Goal: Task Accomplishment & Management: Complete application form

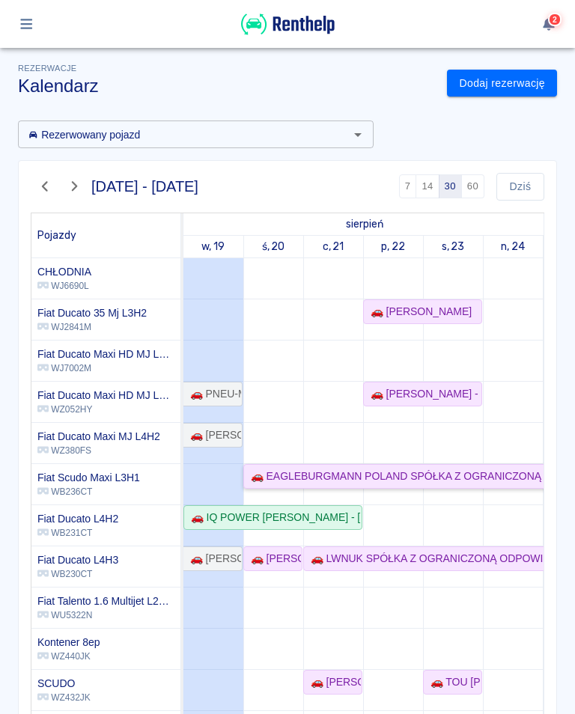
click at [274, 471] on div "🚗 EAGLEBURGMANN POLAND SPÓŁKA Z OGRANICZONĄ ODPOWIEDZIALNOŚCIĄ - [PERSON_NAME]" at bounding box center [502, 476] width 514 height 16
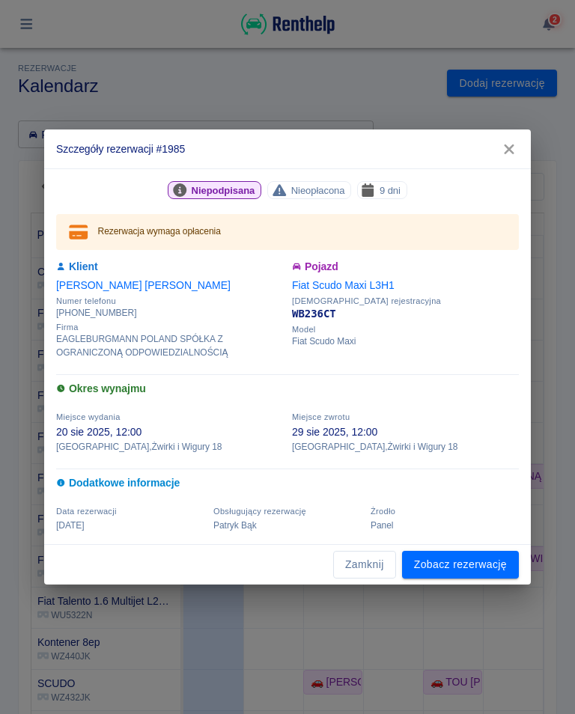
click at [510, 153] on icon "button" at bounding box center [508, 149] width 19 height 16
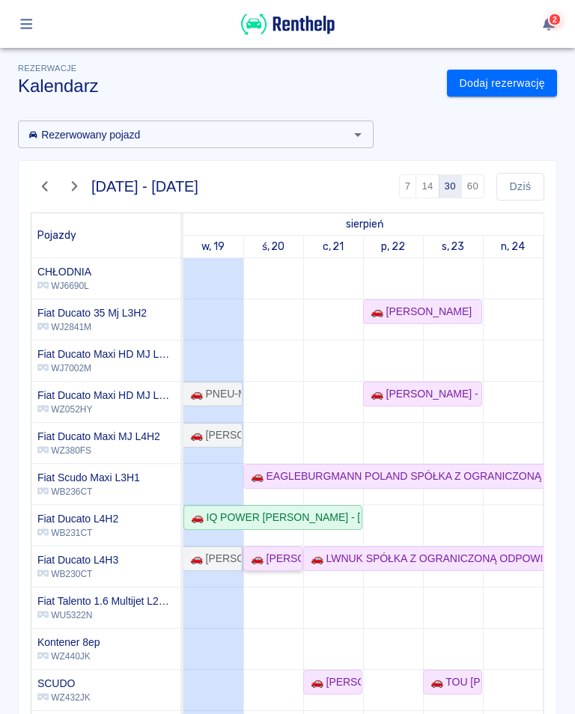
click at [265, 557] on div "🚗 [PERSON_NAME]" at bounding box center [273, 559] width 56 height 16
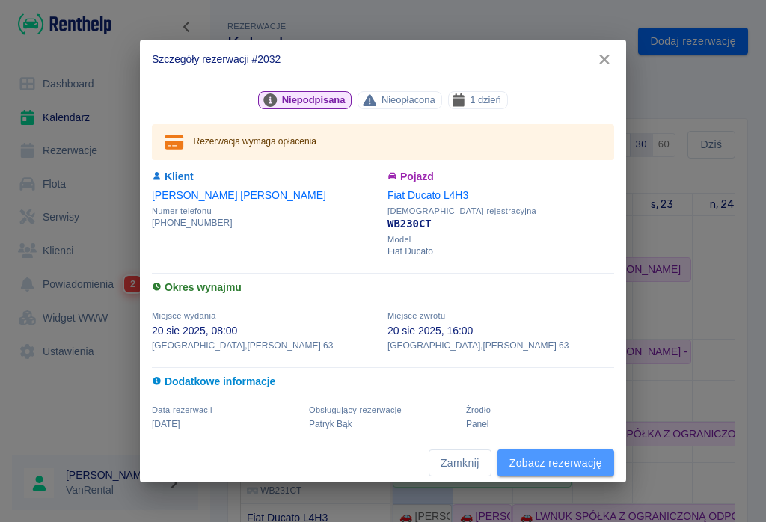
click at [554, 464] on link "Zobacz rezerwację" at bounding box center [556, 464] width 117 height 28
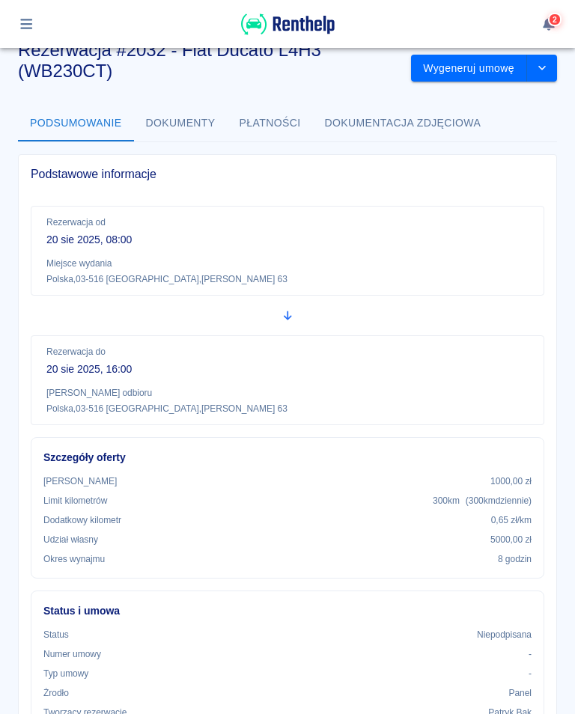
scroll to position [35, 0]
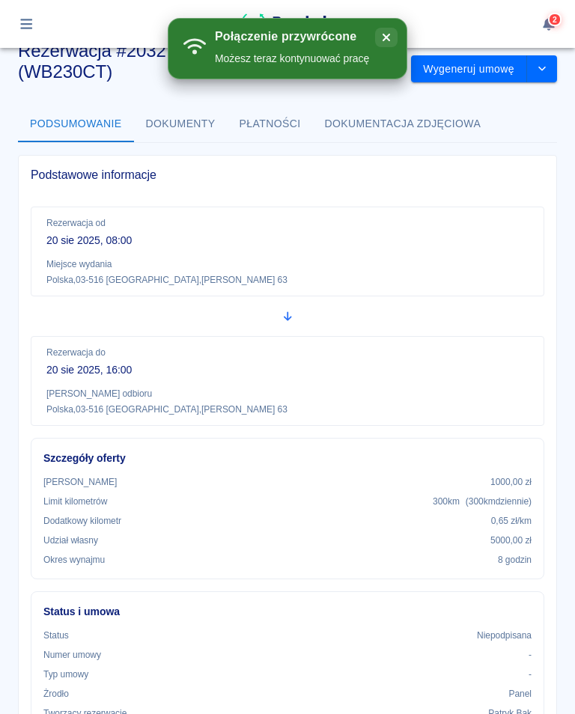
click at [40, 22] on button "button" at bounding box center [26, 23] width 29 height 25
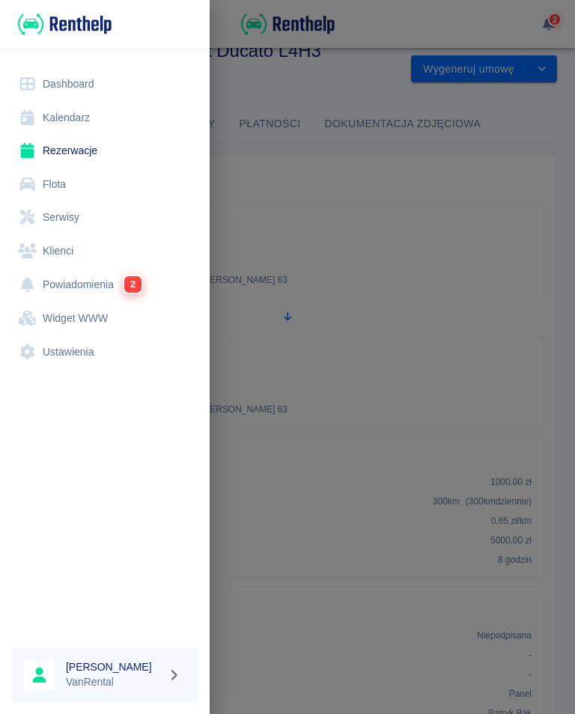
click at [68, 114] on link "Kalendarz" at bounding box center [105, 118] width 186 height 34
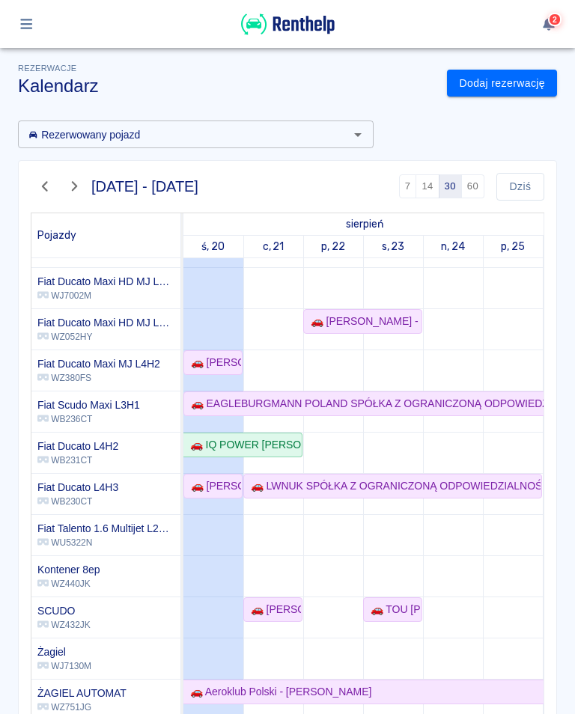
scroll to position [63, 0]
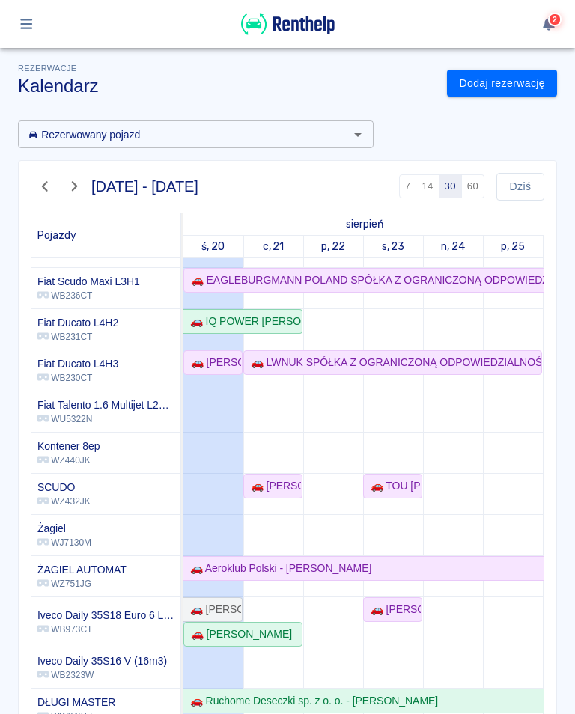
click at [81, 536] on p "WJ7130M" at bounding box center [64, 542] width 54 height 13
click at [206, 361] on div "🚗 [PERSON_NAME]" at bounding box center [213, 363] width 56 height 16
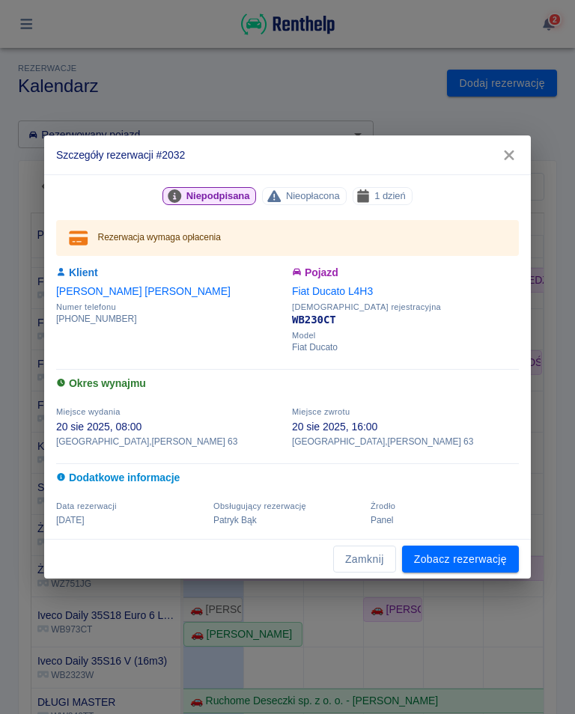
click at [470, 560] on link "Zobacz rezerwację" at bounding box center [460, 559] width 117 height 28
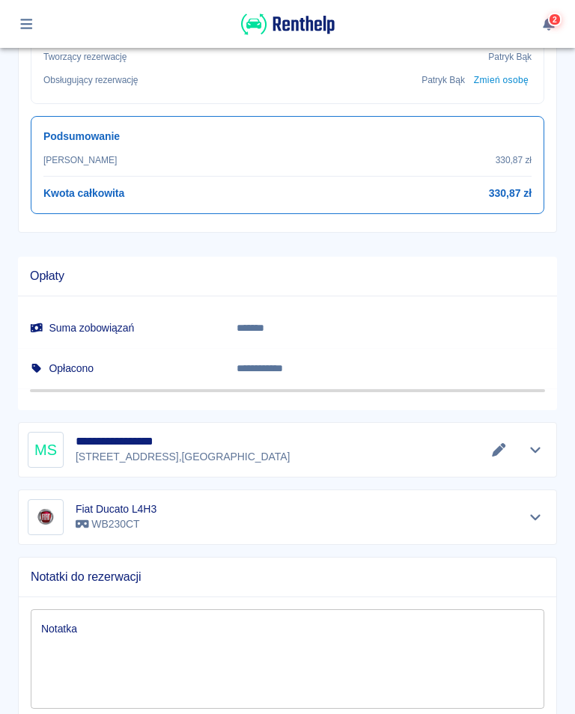
click at [492, 443] on icon "Edytuj dane" at bounding box center [498, 449] width 17 height 13
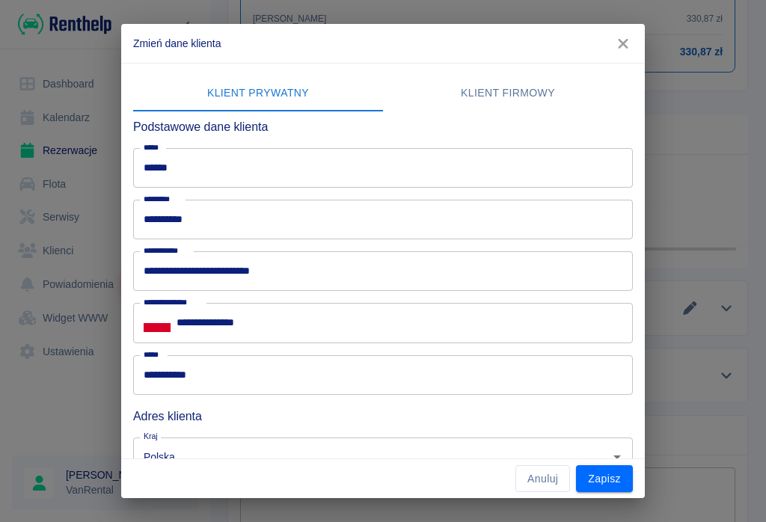
click at [574, 45] on icon "button" at bounding box center [623, 44] width 19 height 16
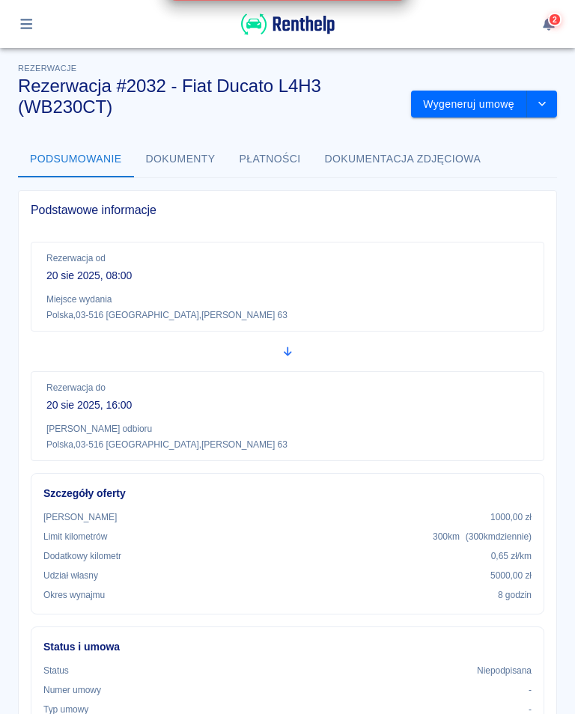
click at [488, 107] on button "Wygeneruj umowę" at bounding box center [469, 105] width 116 height 28
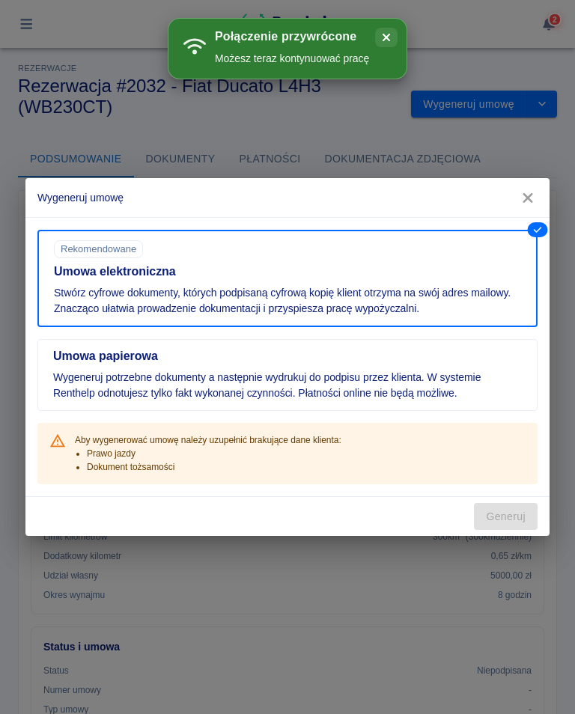
click at [528, 198] on icon "button" at bounding box center [527, 198] width 10 height 10
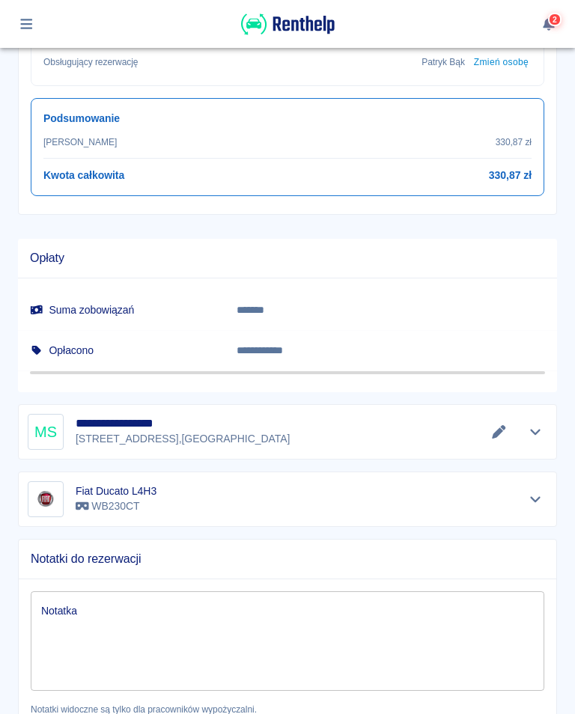
scroll to position [710, 0]
click at [502, 433] on icon "Edytuj dane" at bounding box center [498, 430] width 17 height 13
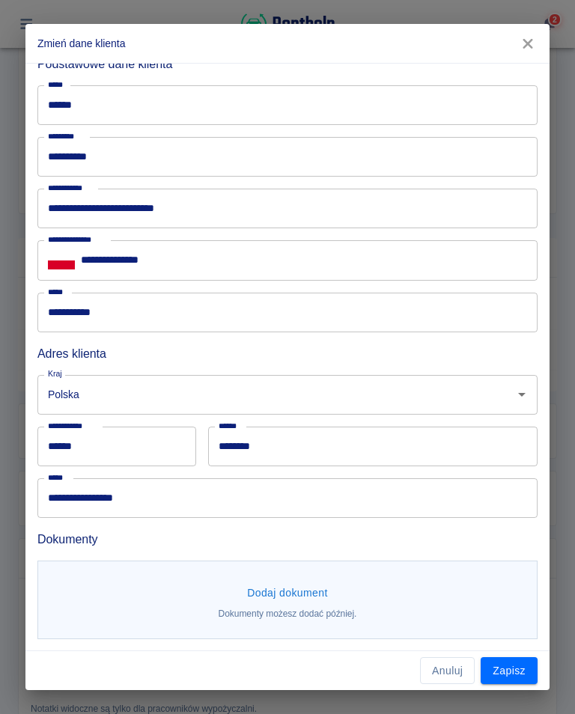
scroll to position [63, 0]
click at [291, 599] on button "Dodaj dokument" at bounding box center [287, 593] width 93 height 28
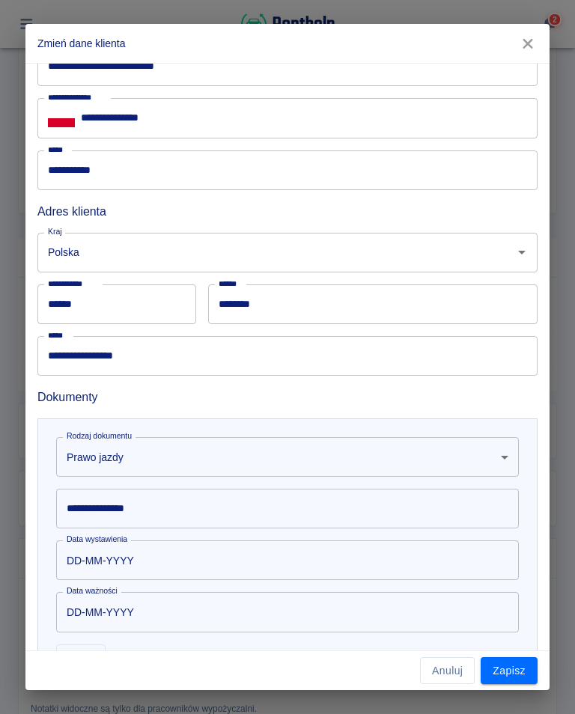
scroll to position [215, 0]
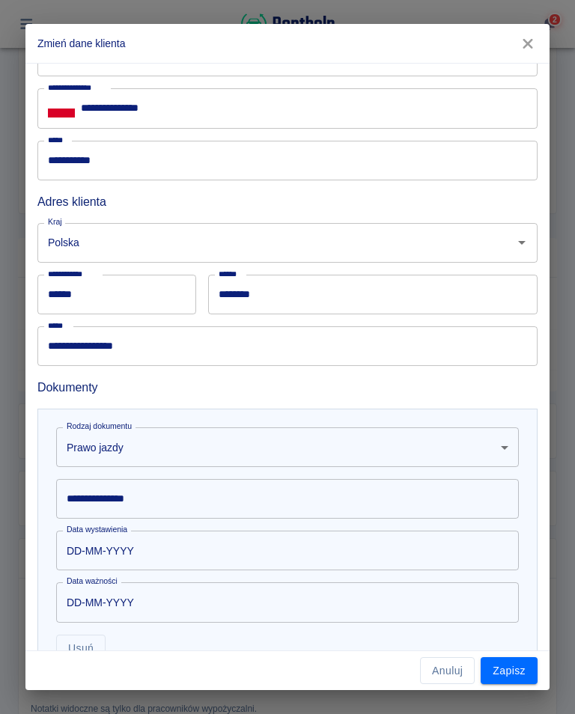
click at [155, 500] on input "**********" at bounding box center [287, 499] width 462 height 40
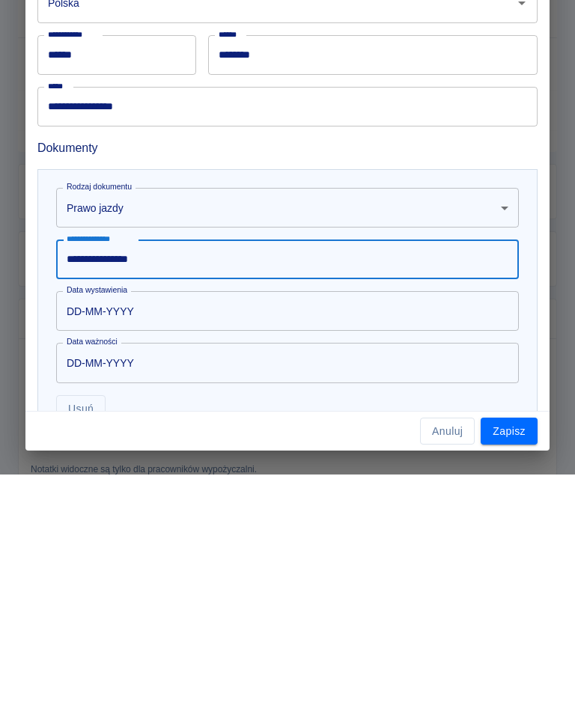
type input "**********"
click at [135, 531] on input "DD-MM-YYYY" at bounding box center [282, 551] width 452 height 40
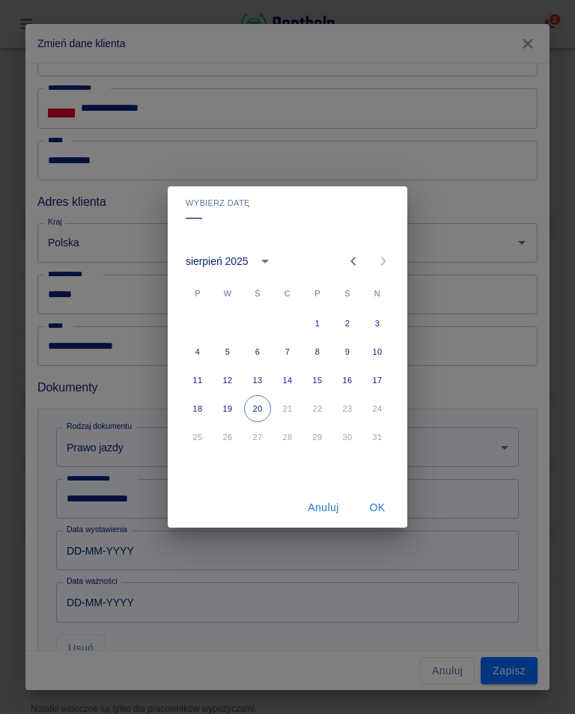
click at [261, 266] on icon "calendar view is open, switch to year view" at bounding box center [265, 261] width 18 height 18
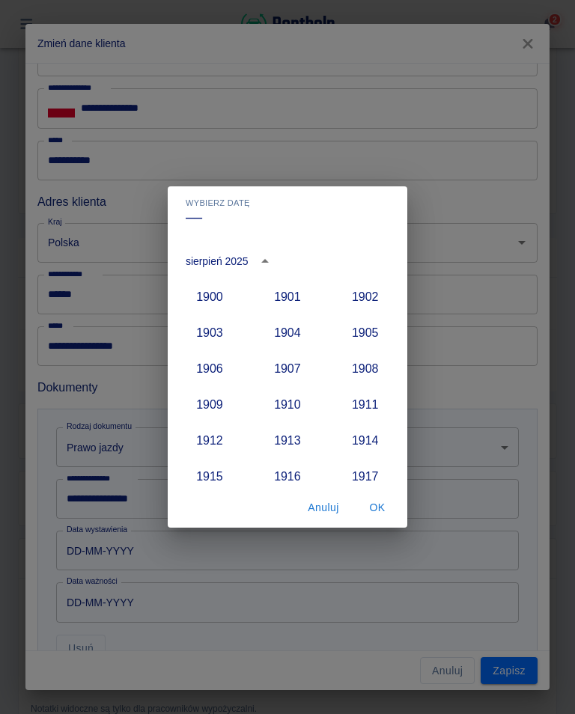
scroll to position [1386, 0]
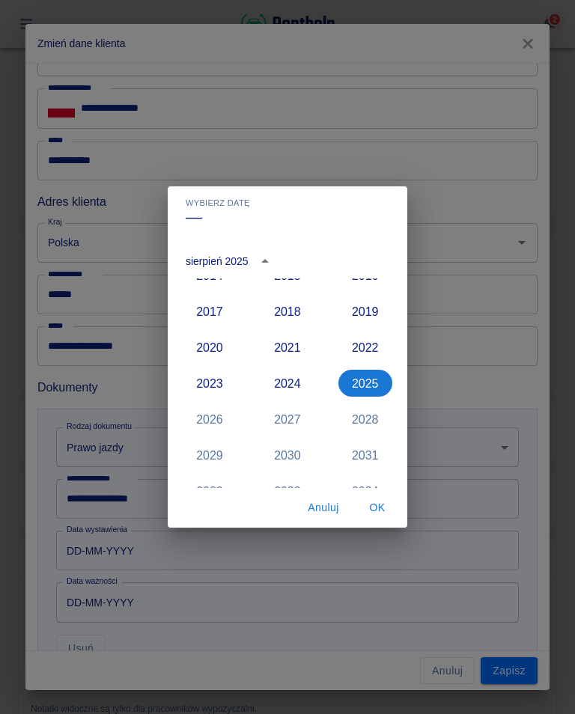
click at [287, 356] on button "2021" at bounding box center [287, 347] width 54 height 27
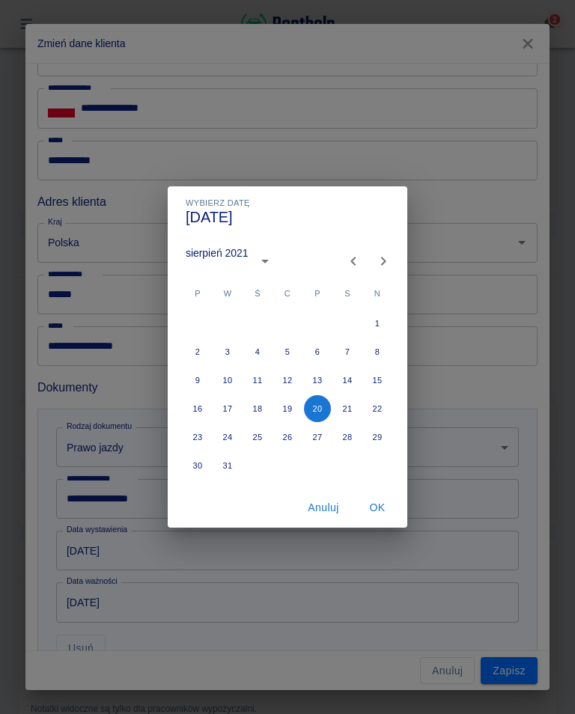
type input "[DATE]"
click at [389, 260] on icon "Next month" at bounding box center [383, 261] width 18 height 18
click at [381, 263] on icon "Next month" at bounding box center [383, 261] width 18 height 18
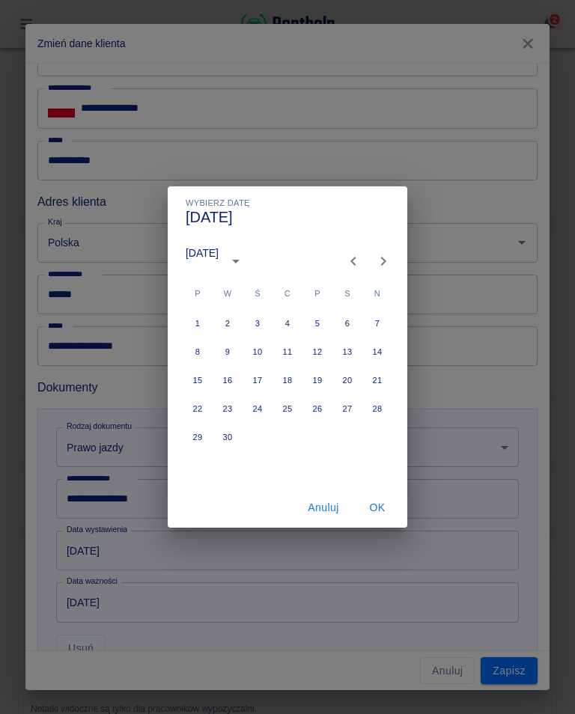
click at [381, 263] on icon "Next month" at bounding box center [383, 261] width 18 height 18
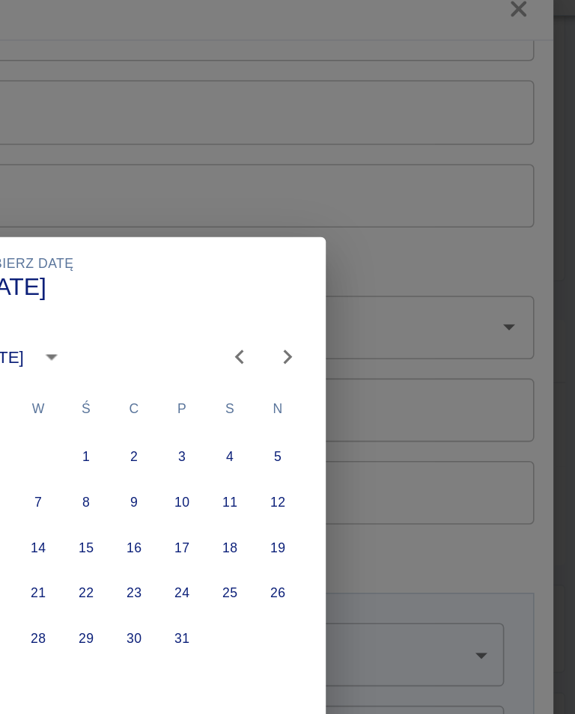
click at [374, 252] on icon "Next month" at bounding box center [383, 261] width 18 height 18
click at [338, 42] on div "Wybierz datę [DATE] [DATE] P W Ś C P S N 1 2 3 4 5 6 7 8 9 10 11 12 13 14 15 16…" at bounding box center [287, 357] width 575 height 714
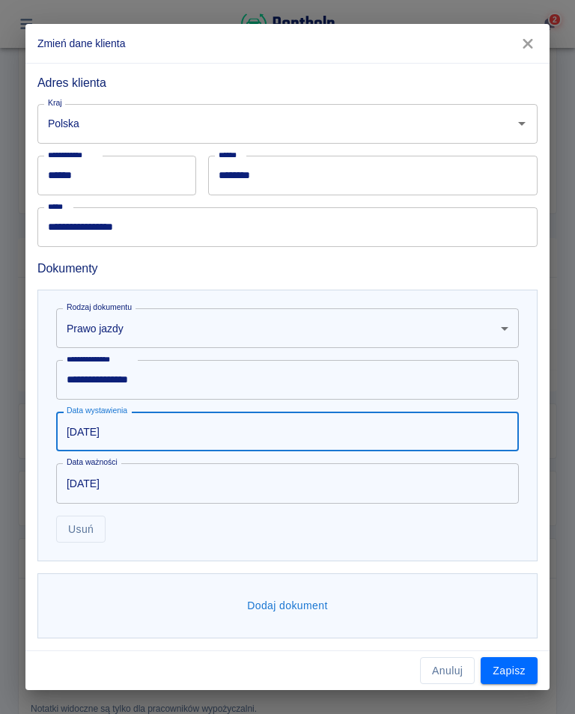
scroll to position [333, 0]
click at [126, 434] on input "[DATE]" at bounding box center [282, 432] width 452 height 40
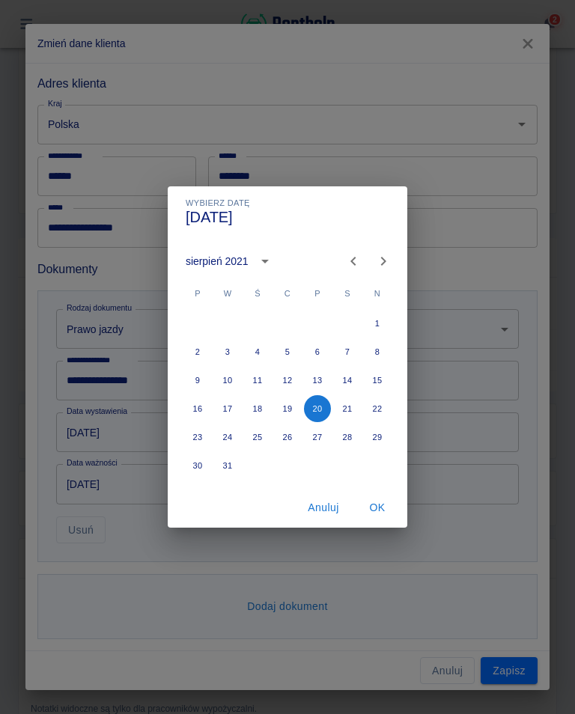
click at [383, 262] on icon "Next month" at bounding box center [383, 261] width 18 height 18
click at [380, 263] on icon "Next month" at bounding box center [383, 261] width 18 height 18
click at [385, 263] on icon "Next month" at bounding box center [383, 261] width 18 height 18
click at [386, 263] on icon "Next month" at bounding box center [383, 261] width 18 height 18
click at [232, 419] on button "21" at bounding box center [227, 408] width 27 height 27
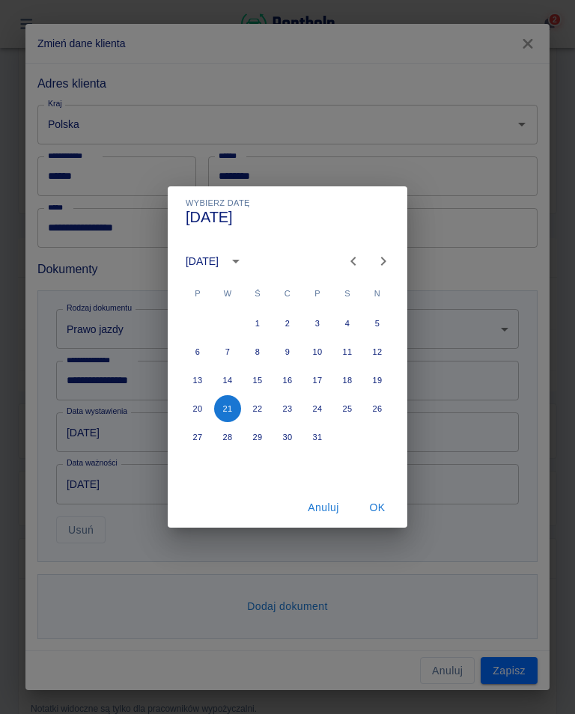
type input "[DATE]"
click at [381, 513] on button "OK" at bounding box center [377, 508] width 48 height 28
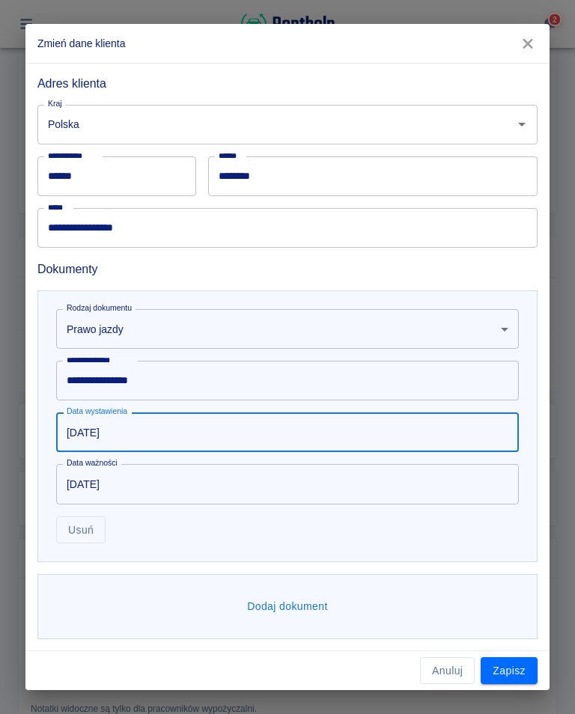
click at [143, 489] on input "[DATE]" at bounding box center [282, 484] width 452 height 40
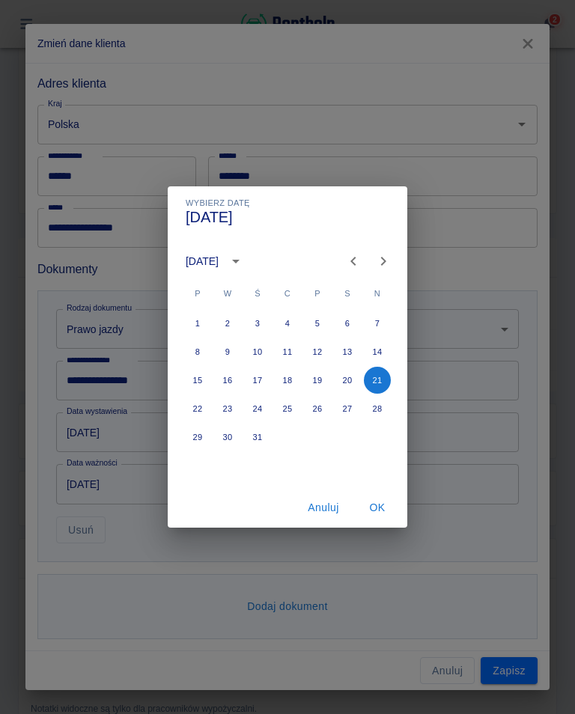
click at [245, 266] on icon "calendar view is open, switch to year view" at bounding box center [236, 261] width 18 height 18
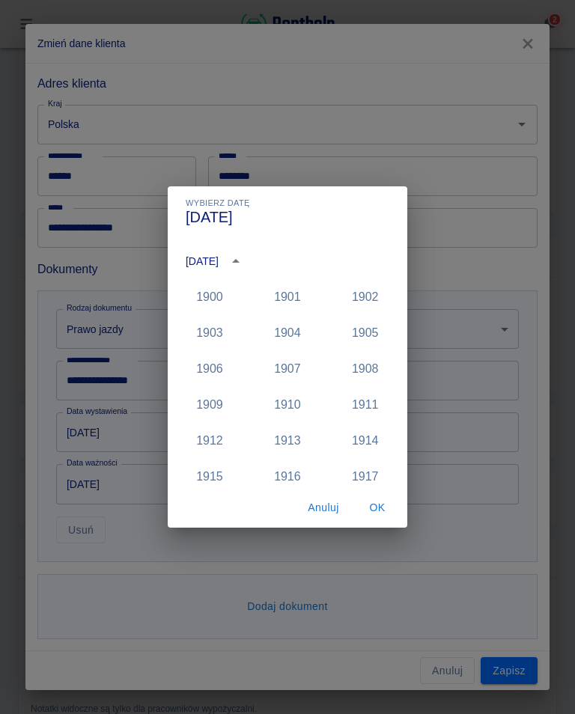
scroll to position [1458, 0]
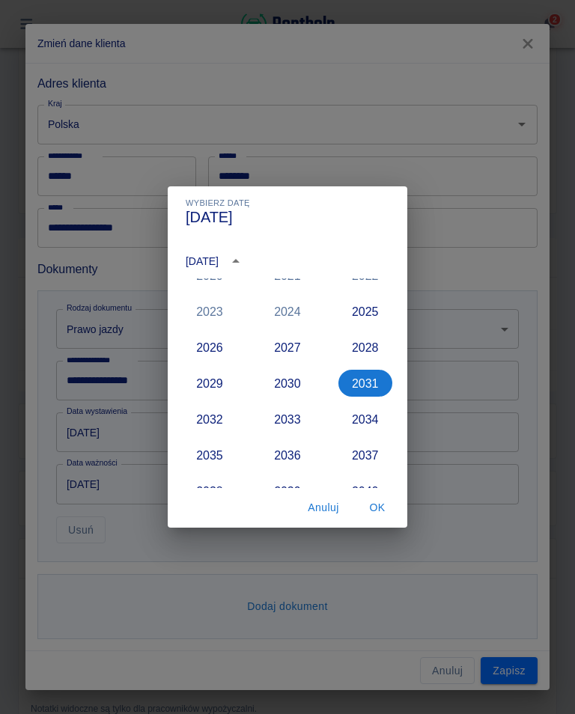
click at [292, 459] on button "2036" at bounding box center [287, 454] width 54 height 27
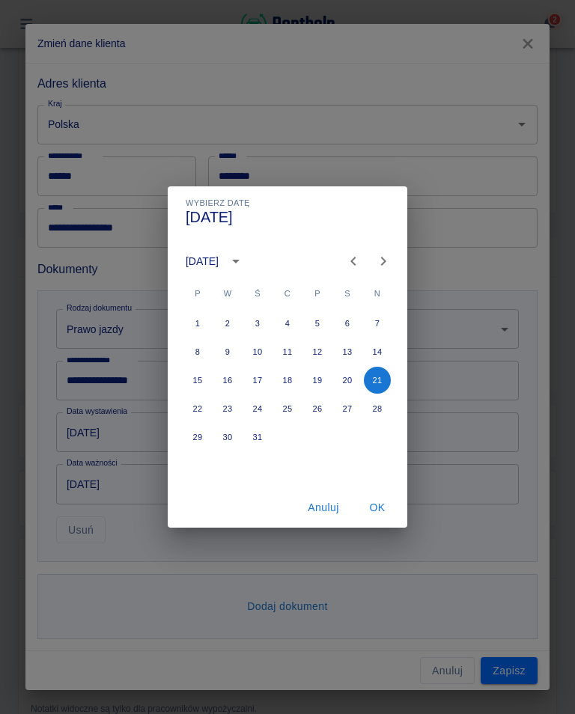
click at [82, 484] on div "Wybierz datę [DATE] [DATE] P W Ś C P S N 1 2 3 4 5 6 7 8 9 10 11 12 13 14 15 16…" at bounding box center [287, 357] width 575 height 714
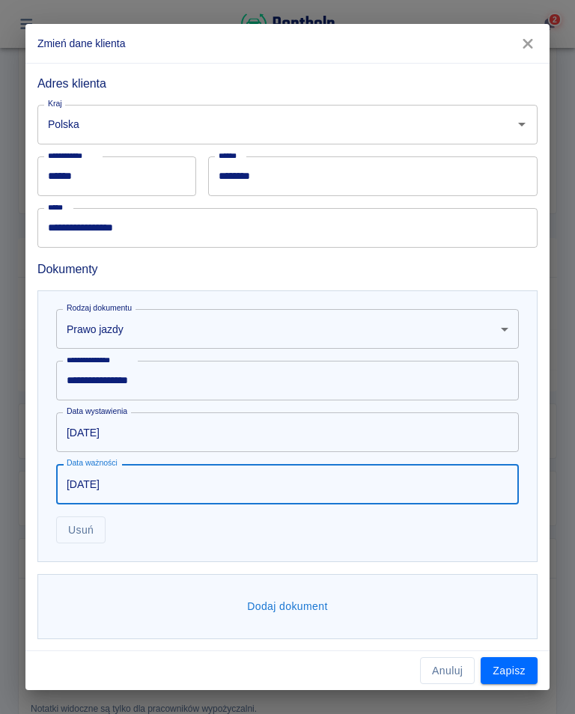
click at [140, 483] on input "[DATE]" at bounding box center [282, 484] width 452 height 40
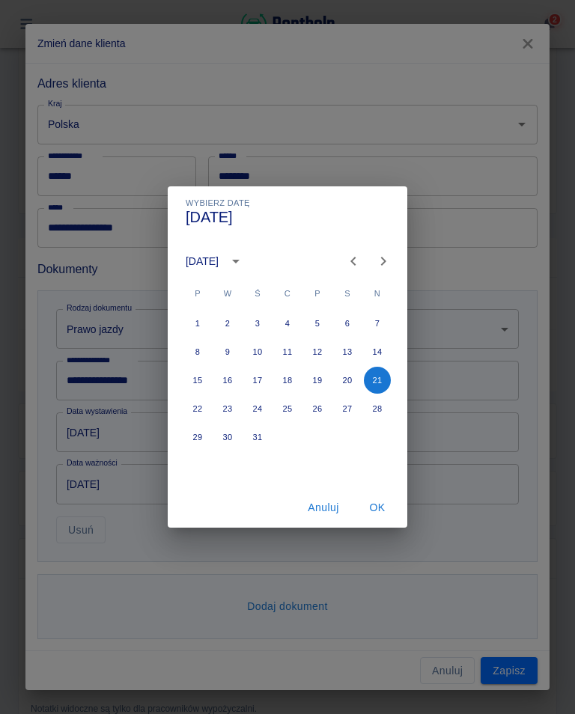
click at [355, 261] on icon "Previous month" at bounding box center [353, 261] width 18 height 18
click at [348, 266] on icon "Previous month" at bounding box center [353, 261] width 18 height 18
click at [350, 264] on icon "Previous month" at bounding box center [353, 261] width 18 height 18
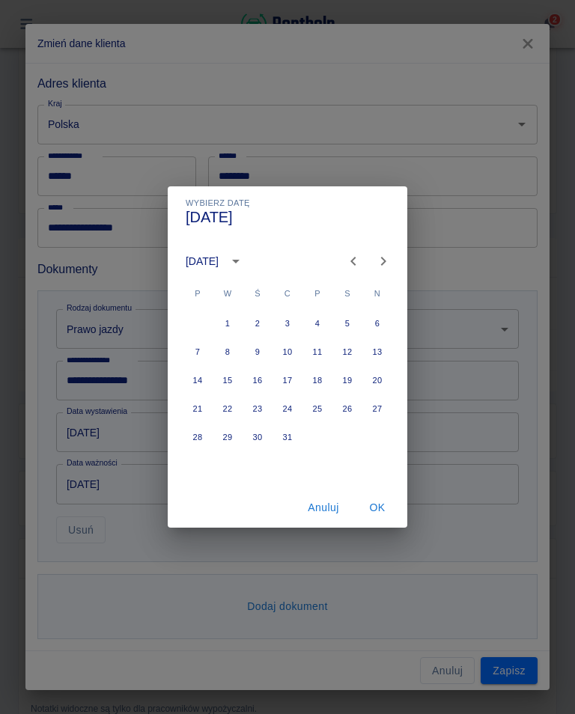
click at [350, 264] on icon "Previous month" at bounding box center [353, 261] width 18 height 18
click at [355, 266] on icon "Previous month" at bounding box center [353, 261] width 18 height 18
click at [357, 259] on icon "Previous month" at bounding box center [353, 261] width 18 height 18
click at [348, 263] on icon "Previous month" at bounding box center [353, 261] width 18 height 18
click at [258, 386] on button "12" at bounding box center [257, 380] width 27 height 27
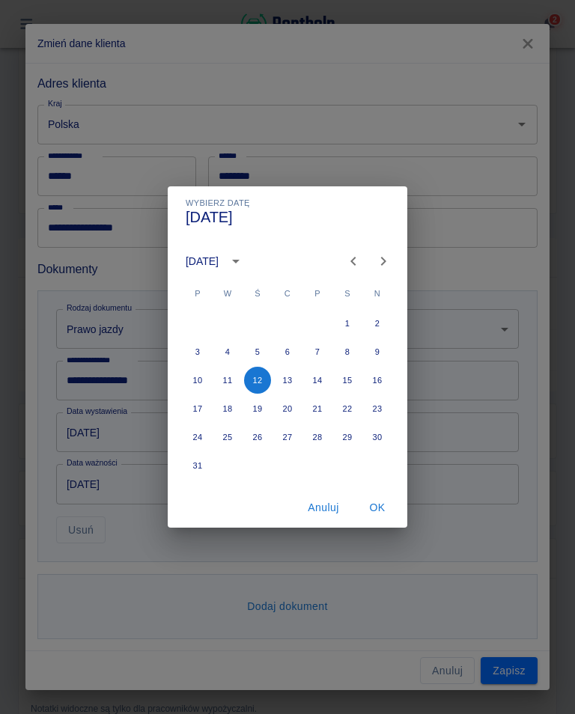
type input "[DATE]"
click at [383, 510] on button "OK" at bounding box center [377, 508] width 48 height 28
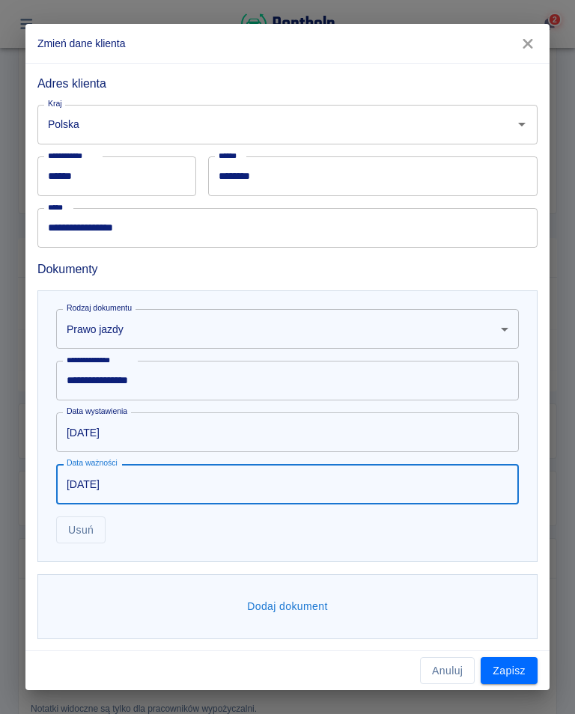
click at [297, 614] on button "Dodaj dokument" at bounding box center [287, 607] width 93 height 28
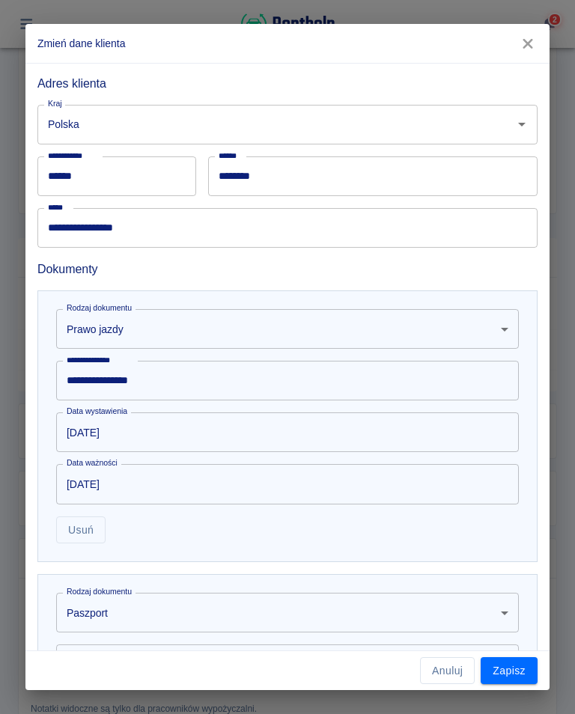
click at [111, 614] on body "**********" at bounding box center [287, 357] width 575 height 714
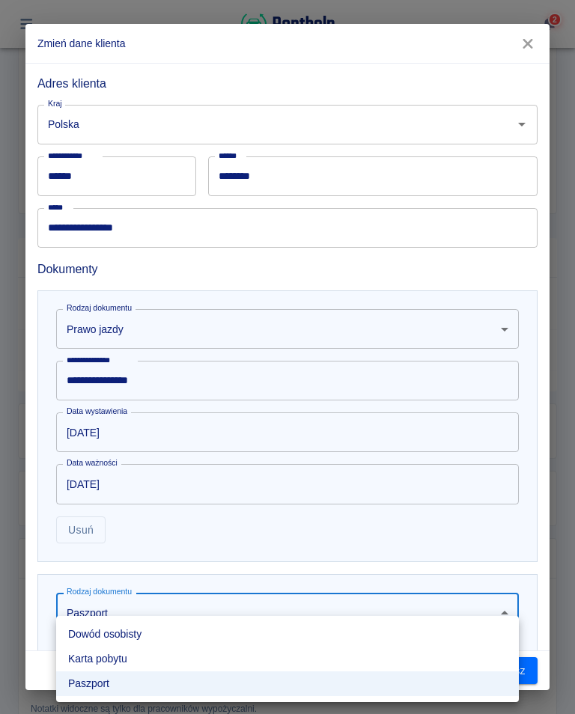
click at [131, 638] on li "Dowód osobisty" at bounding box center [287, 634] width 462 height 25
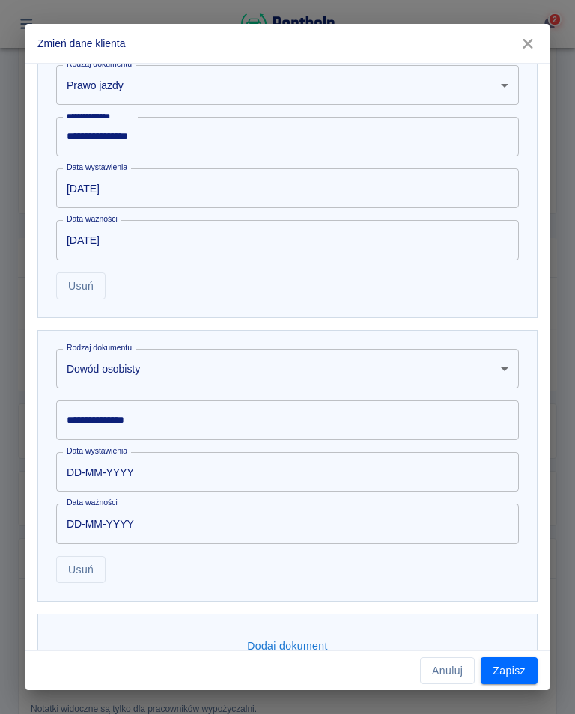
scroll to position [608, 0]
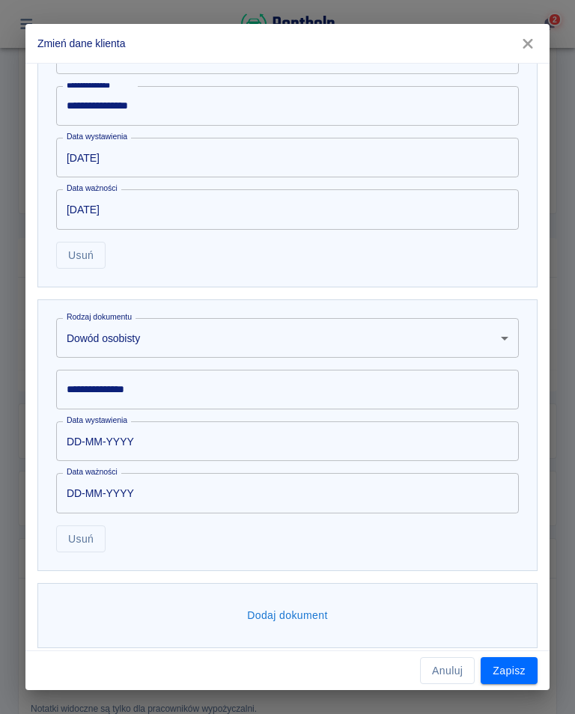
click at [144, 393] on div "**********" at bounding box center [287, 390] width 462 height 40
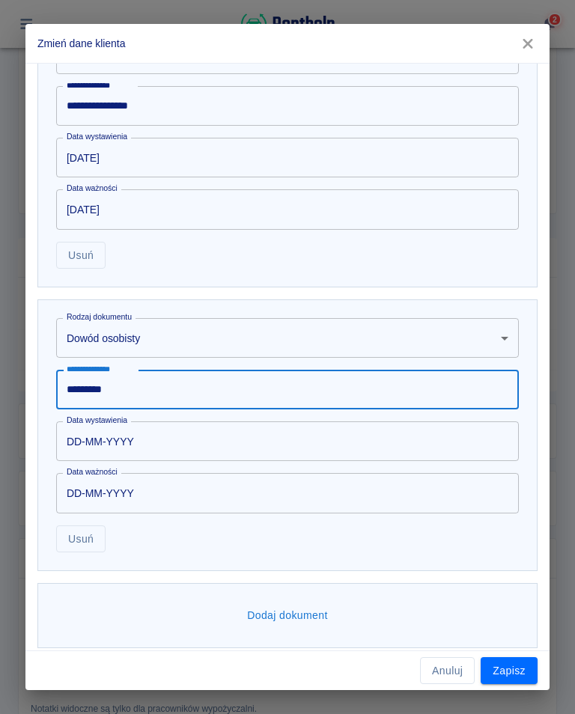
type input "*********"
click at [152, 445] on input "DD-MM-YYYY" at bounding box center [282, 441] width 452 height 40
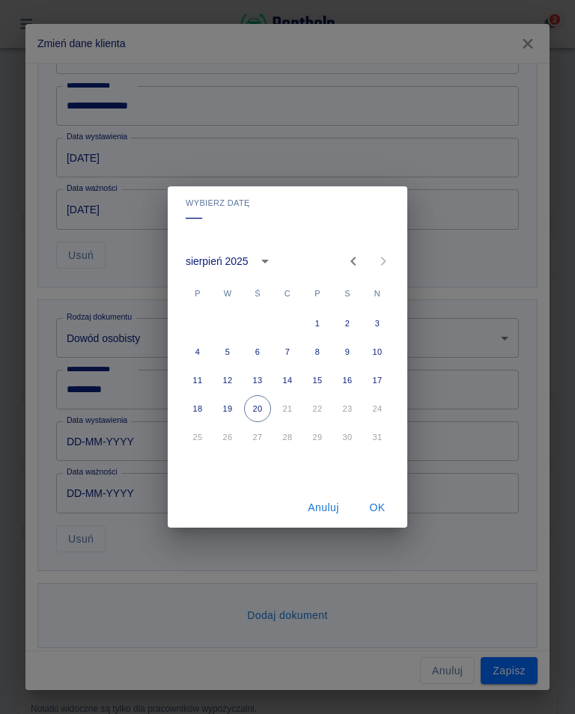
click at [267, 263] on icon "calendar view is open, switch to year view" at bounding box center [265, 261] width 18 height 18
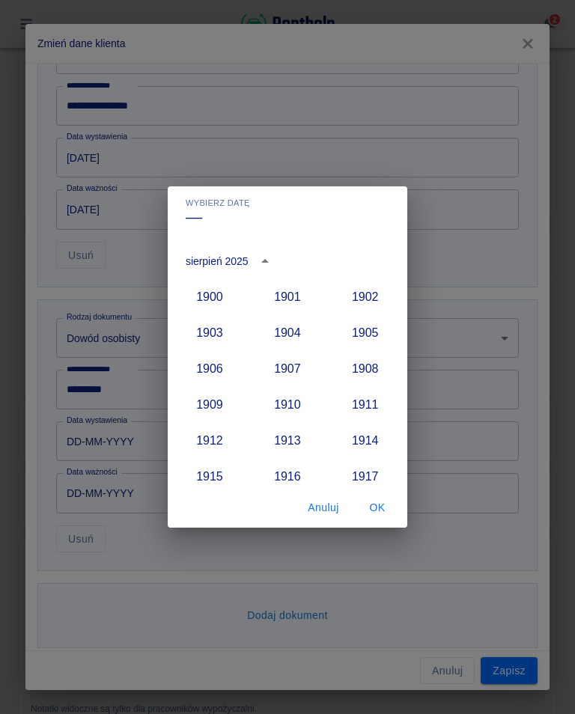
scroll to position [1386, 0]
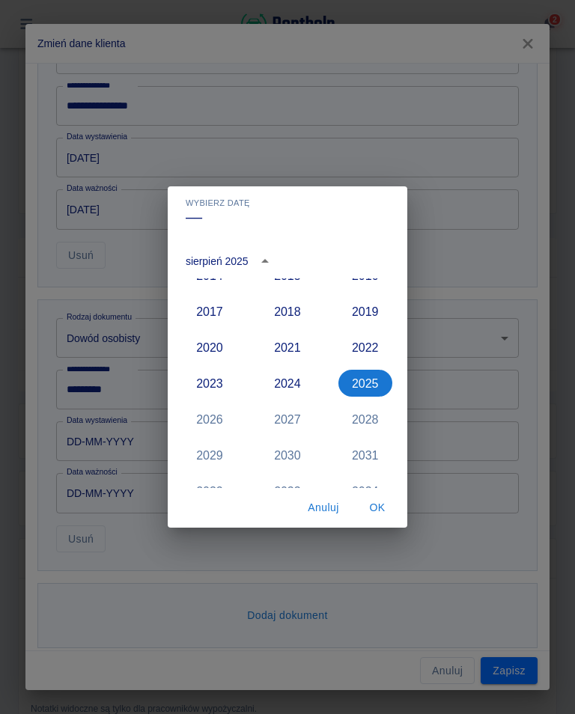
click at [214, 311] on button "2017" at bounding box center [210, 311] width 54 height 27
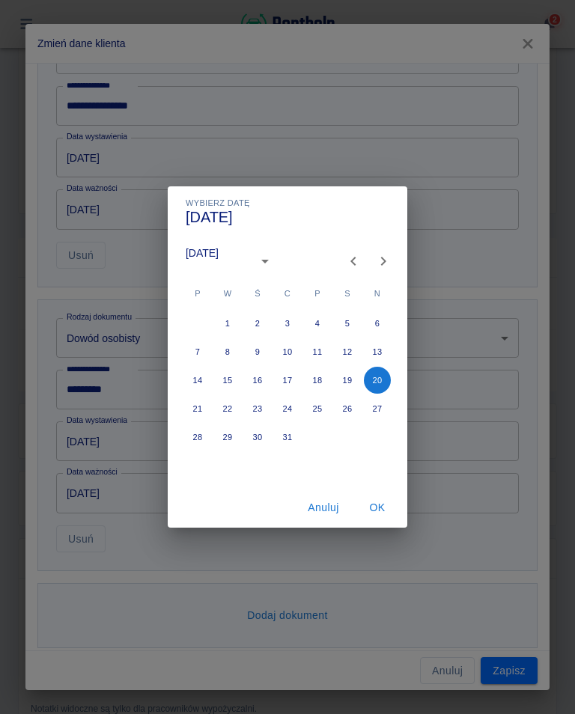
type input "[DATE]"
click at [380, 262] on icon "Next month" at bounding box center [383, 261] width 18 height 18
click at [383, 261] on icon "Next month" at bounding box center [383, 261] width 18 height 18
click at [257, 435] on button "25" at bounding box center [257, 437] width 27 height 27
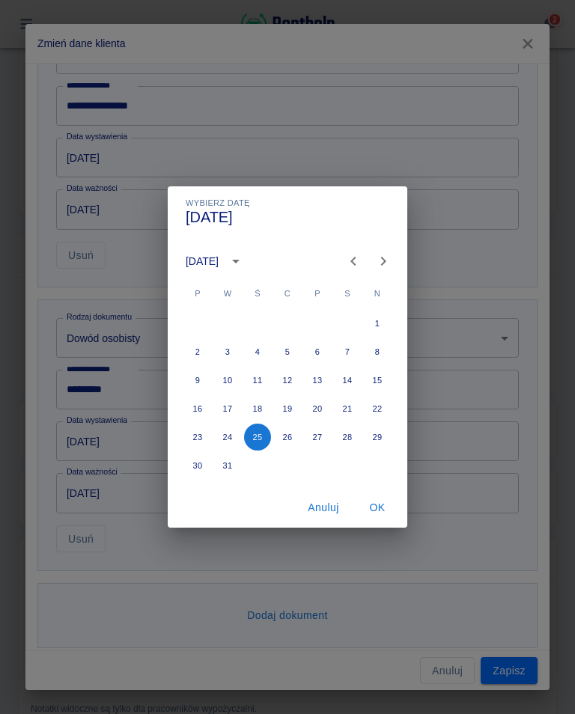
type input "[DATE]"
click at [380, 520] on button "OK" at bounding box center [377, 508] width 48 height 28
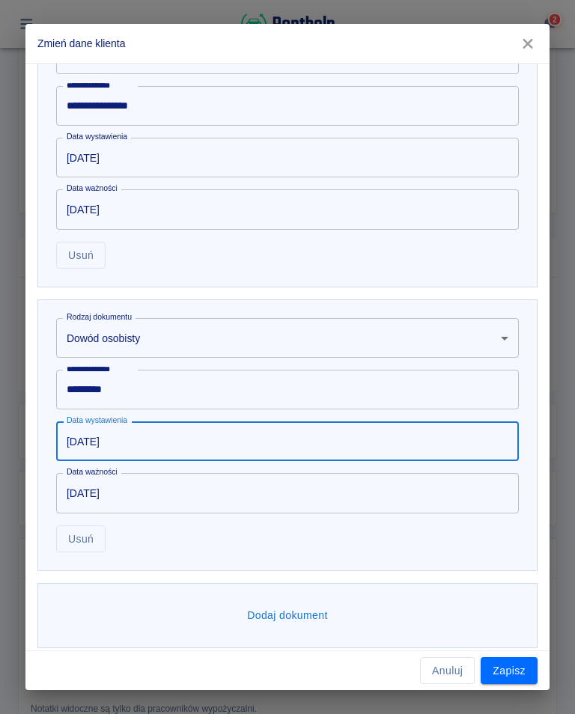
click at [514, 674] on button "Zapisz" at bounding box center [508, 671] width 57 height 28
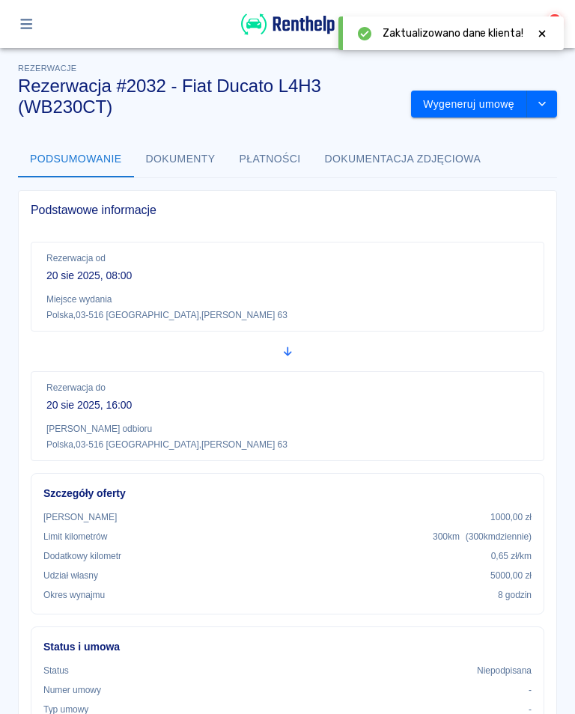
scroll to position [0, 0]
click at [480, 104] on button "Wygeneruj umowę" at bounding box center [469, 105] width 116 height 28
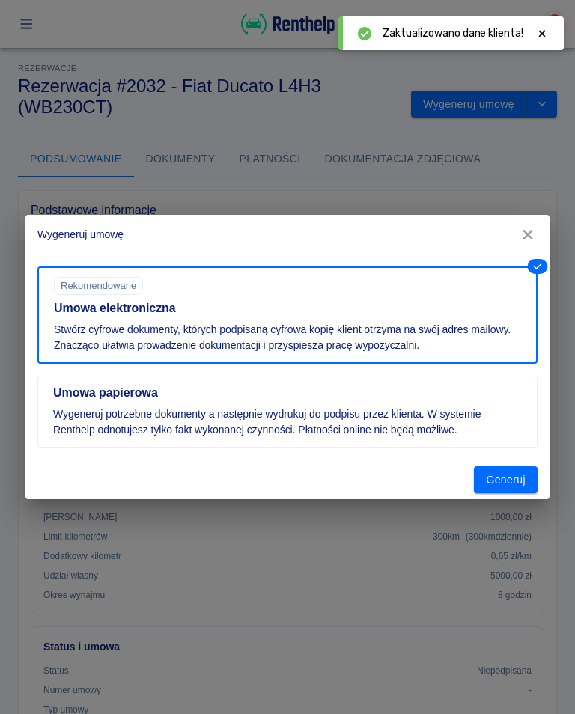
click at [513, 479] on button "Generuj" at bounding box center [506, 480] width 64 height 28
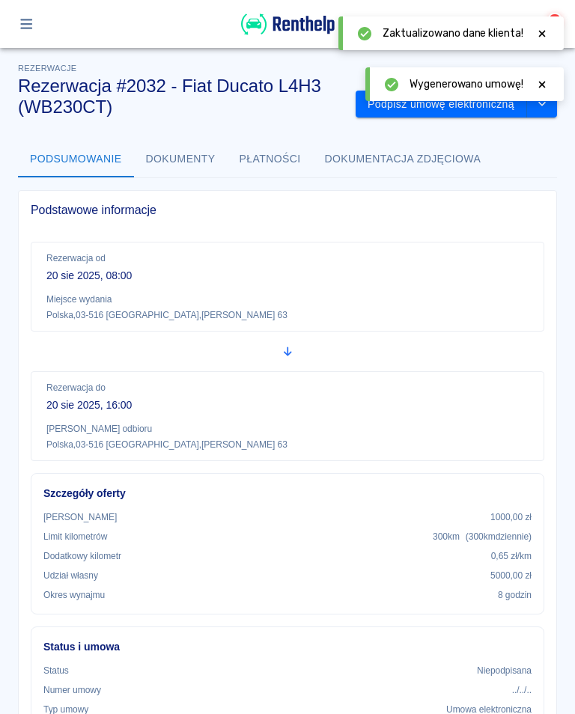
click at [546, 73] on div "Wygenerowano umowę!" at bounding box center [464, 84] width 198 height 34
click at [543, 77] on div at bounding box center [541, 84] width 13 height 16
click at [475, 100] on button "Podpisz umowę elektroniczną" at bounding box center [440, 105] width 171 height 28
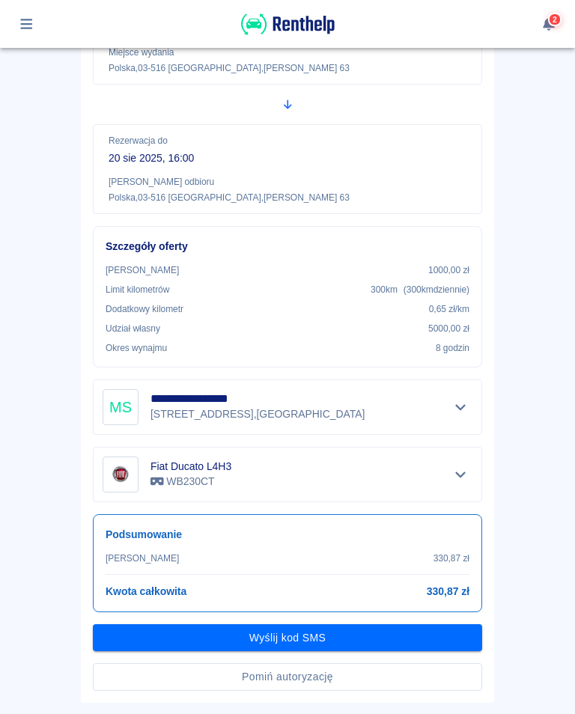
scroll to position [204, 0]
click at [292, 643] on button "Wyślij kod SMS" at bounding box center [287, 638] width 389 height 28
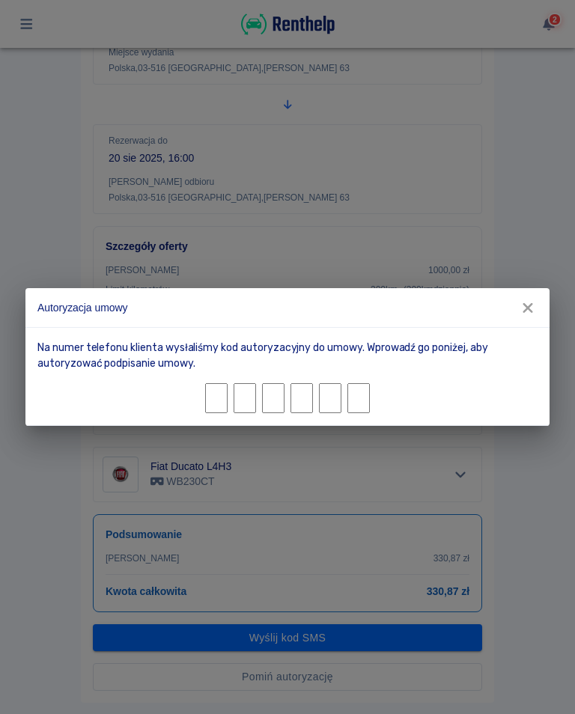
click at [221, 401] on input "Character 1." at bounding box center [216, 398] width 22 height 30
type input "0"
type input "7"
type input "0"
type input "7"
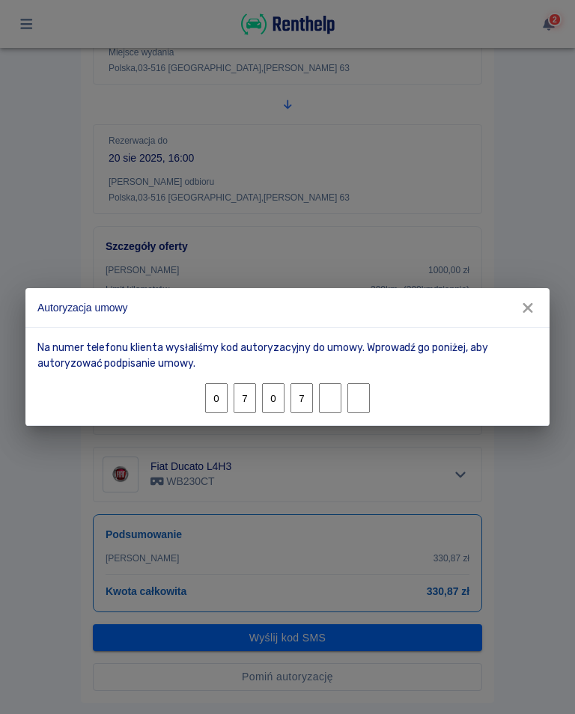
type input "8"
type input "0"
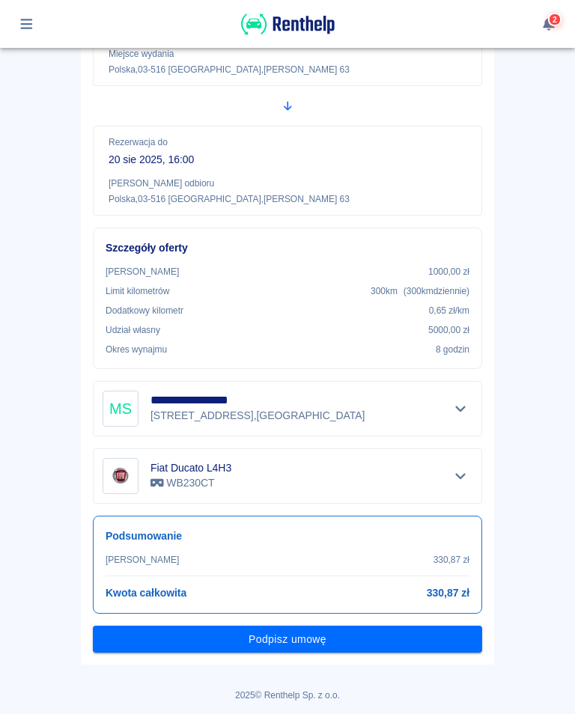
scroll to position [201, 0]
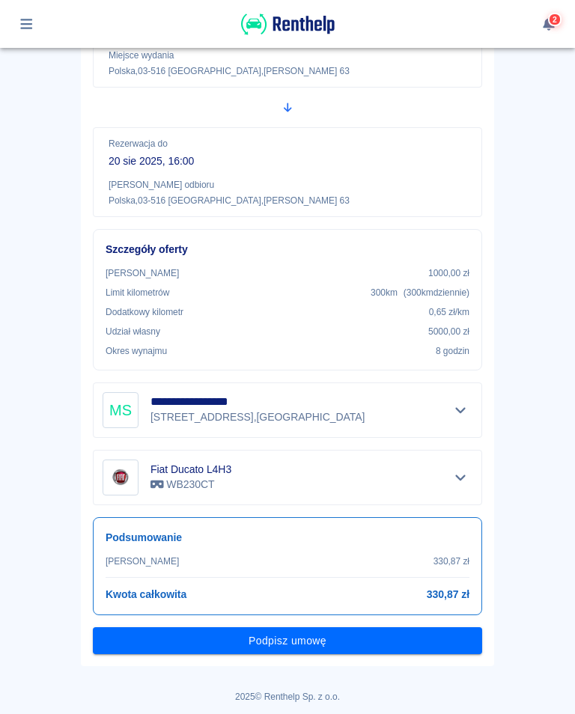
click at [292, 649] on button "Podpisz umowę" at bounding box center [287, 641] width 389 height 28
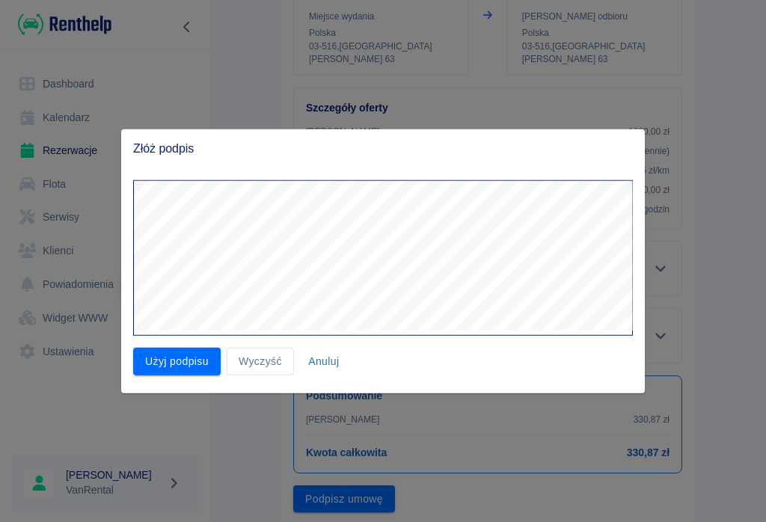
click at [190, 367] on button "Użyj podpisu" at bounding box center [177, 362] width 88 height 28
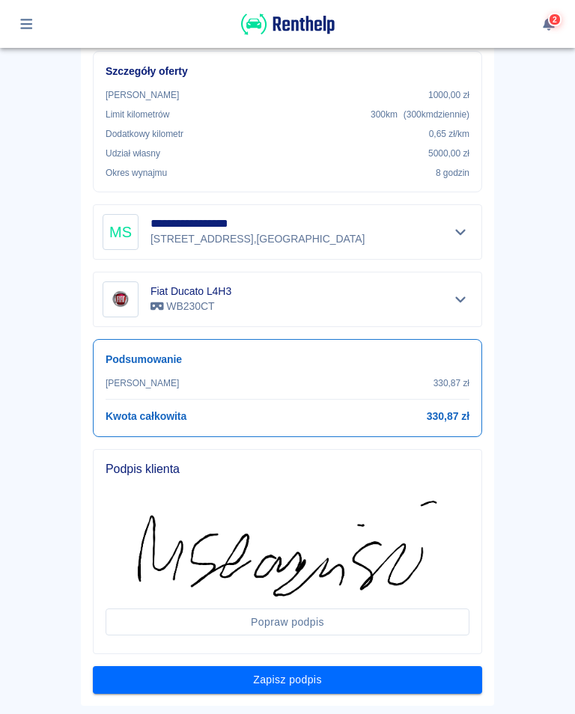
scroll to position [396, 0]
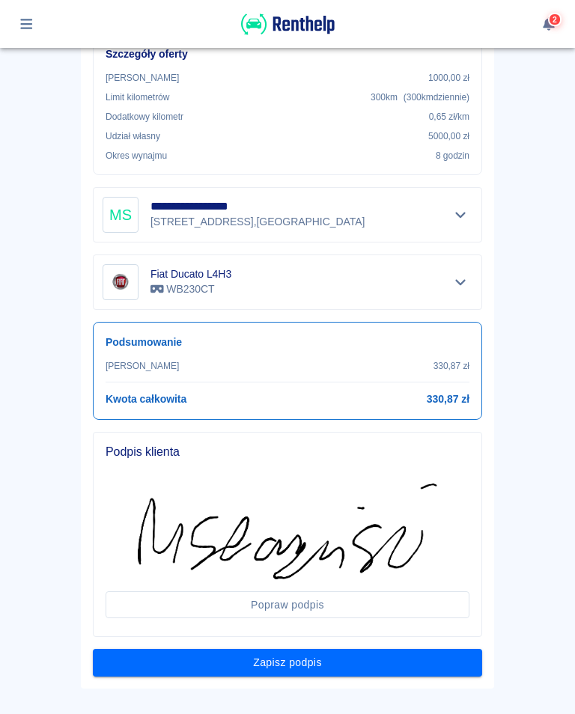
click at [287, 664] on button "Zapisz podpis" at bounding box center [287, 663] width 389 height 28
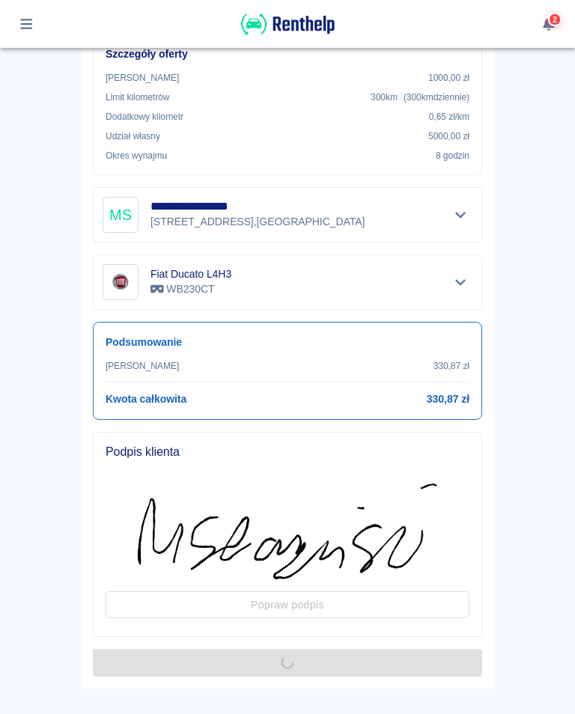
scroll to position [0, 0]
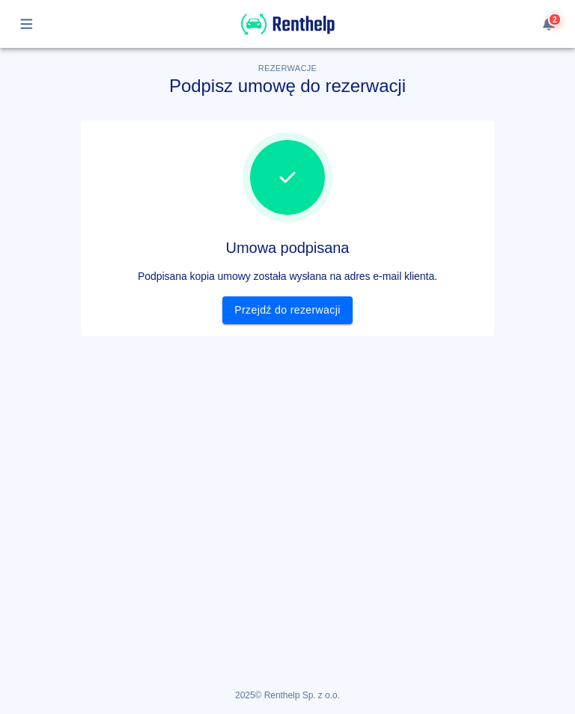
click at [283, 311] on link "Przejdź do rezerwacji" at bounding box center [286, 310] width 129 height 28
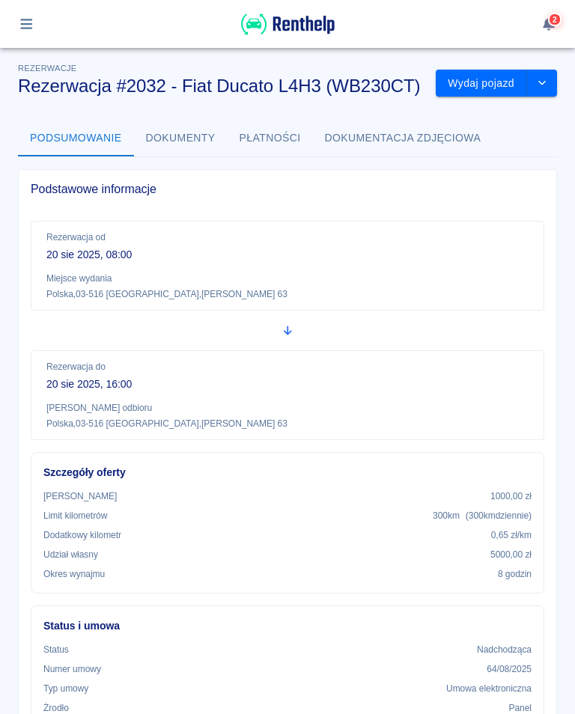
click at [488, 79] on button "Wydaj pojazd" at bounding box center [480, 84] width 91 height 28
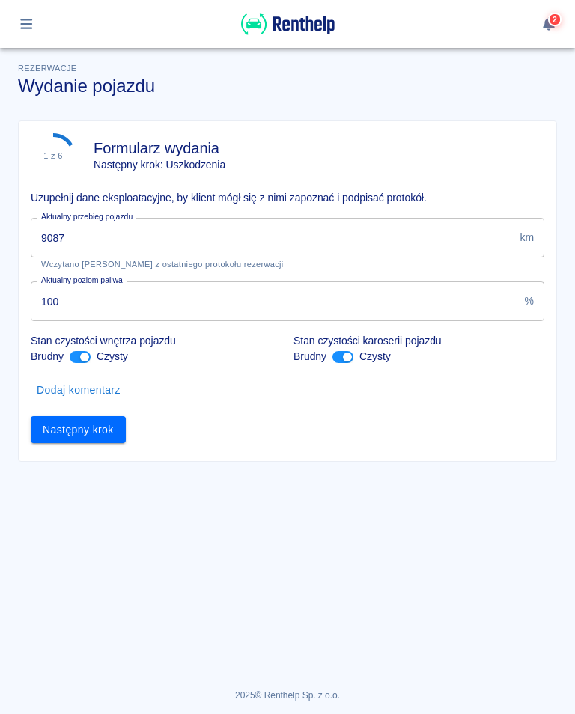
click at [85, 242] on input "9087" at bounding box center [272, 238] width 483 height 40
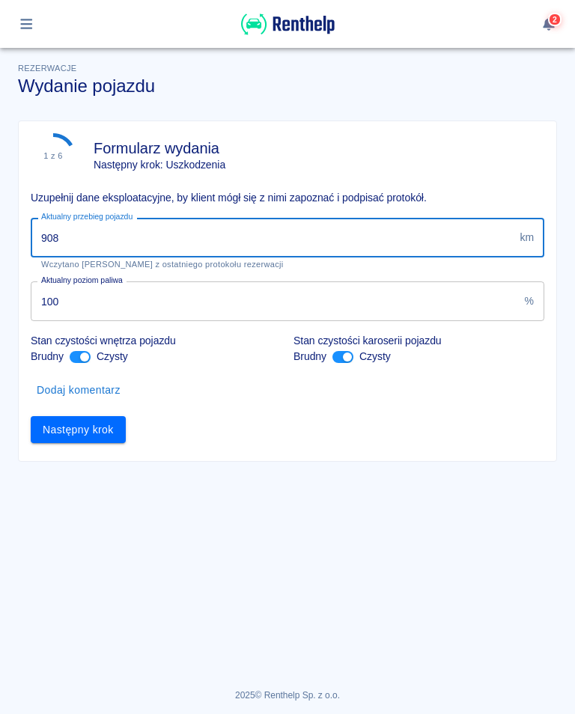
type input "9088"
click at [57, 441] on button "Następny krok" at bounding box center [78, 430] width 95 height 28
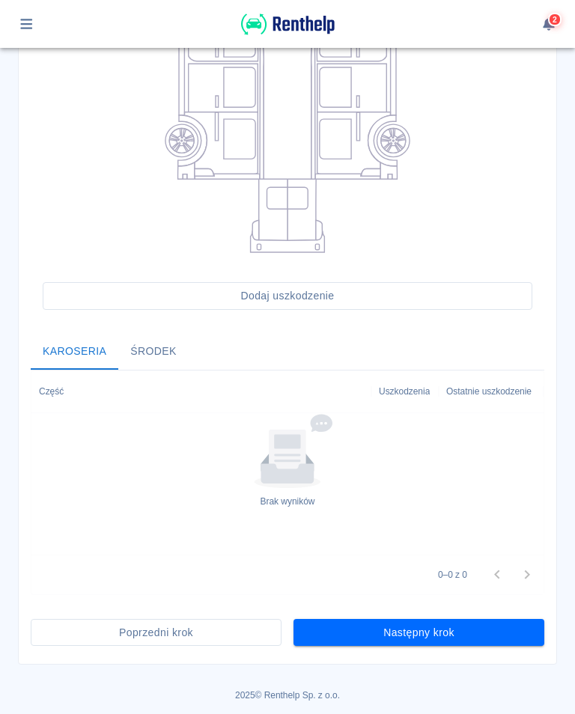
scroll to position [289, 0]
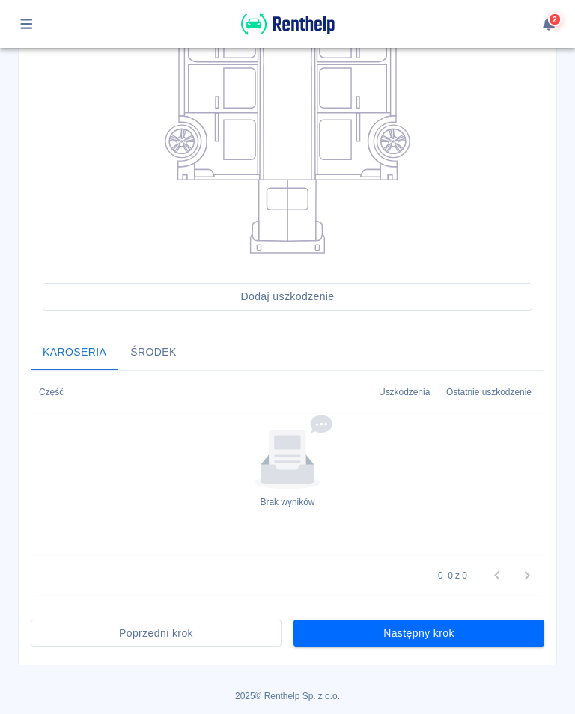
click at [409, 643] on button "Następny krok" at bounding box center [418, 634] width 251 height 28
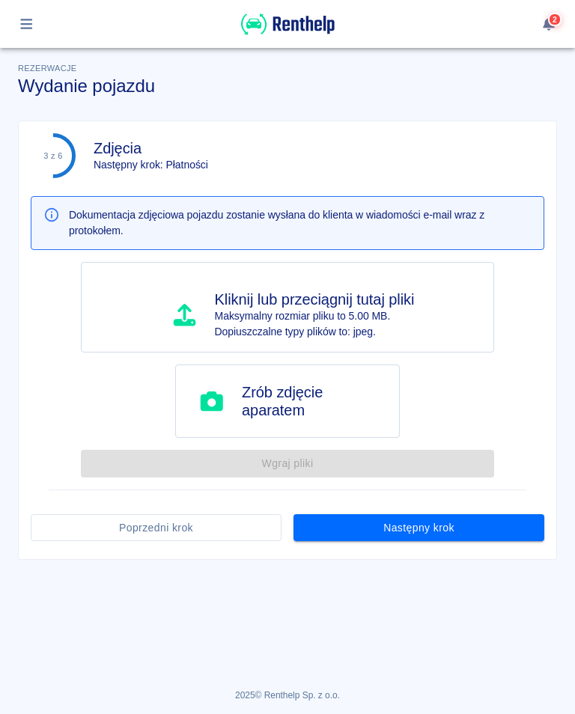
click at [418, 535] on button "Następny krok" at bounding box center [418, 528] width 251 height 28
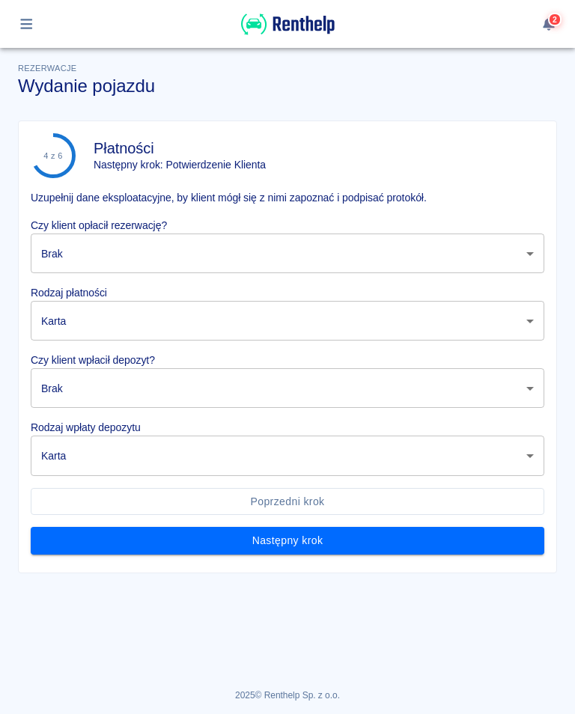
click at [80, 257] on body "Używamy plików Cookies, by zapewnić Ci najlepsze możliwe doświadczenie. Aby dow…" at bounding box center [287, 357] width 575 height 714
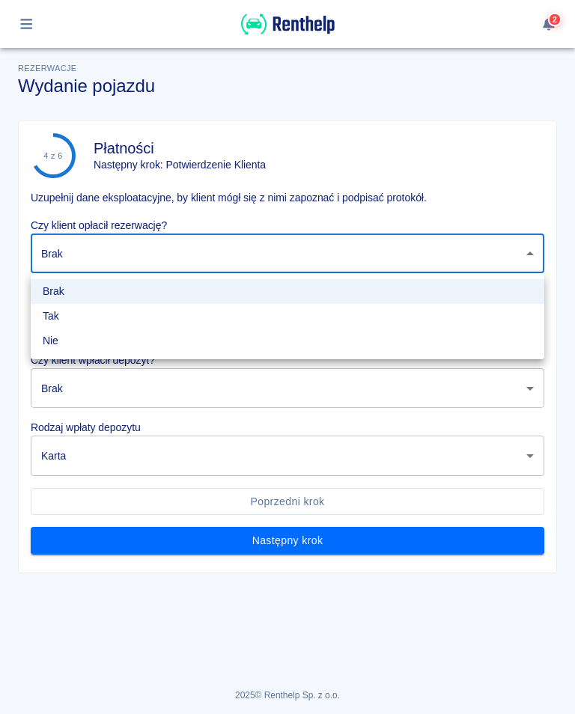
click at [59, 316] on li "Tak" at bounding box center [287, 316] width 513 height 25
type input "true"
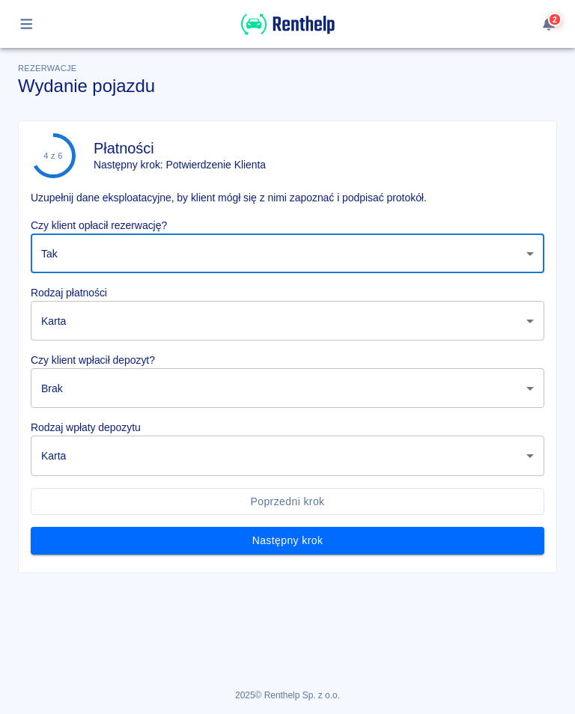
click at [91, 399] on body "Używamy plików Cookies, by zapewnić Ci najlepsze możliwe doświadczenie. Aby dow…" at bounding box center [287, 357] width 575 height 714
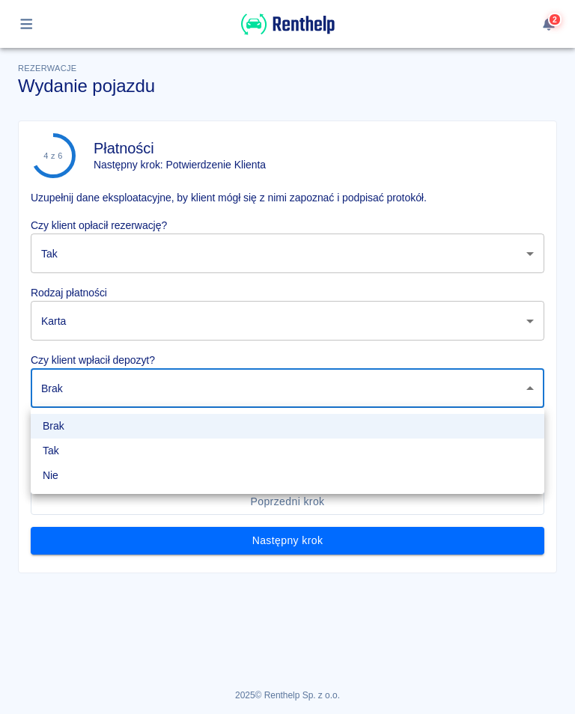
click at [61, 455] on li "Tak" at bounding box center [287, 450] width 513 height 25
type input "true"
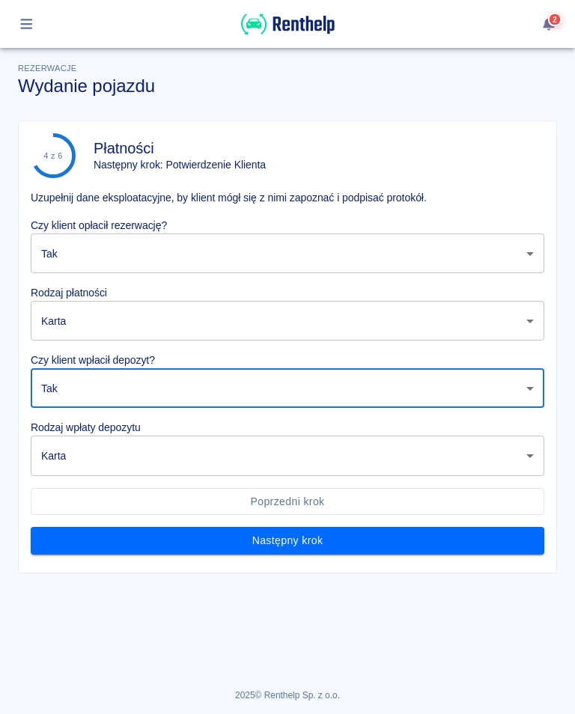
click at [76, 465] on body "Używamy plików Cookies, by zapewnić Ci najlepsze możliwe doświadczenie. Aby dow…" at bounding box center [287, 357] width 575 height 714
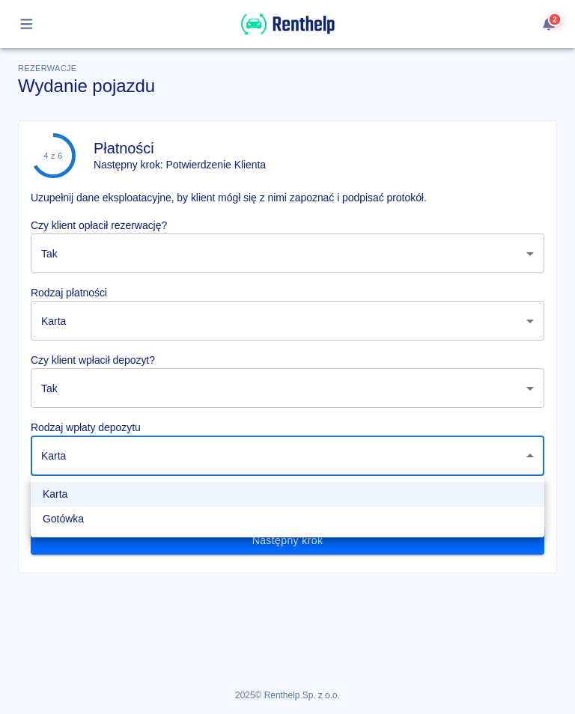
click at [76, 522] on li "Gotówka" at bounding box center [287, 519] width 513 height 25
type input "cash"
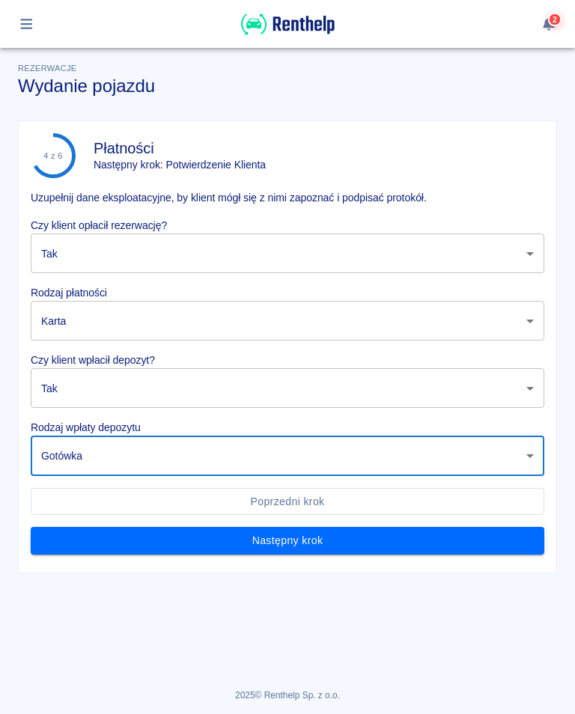
click at [293, 549] on button "Następny krok" at bounding box center [287, 541] width 513 height 28
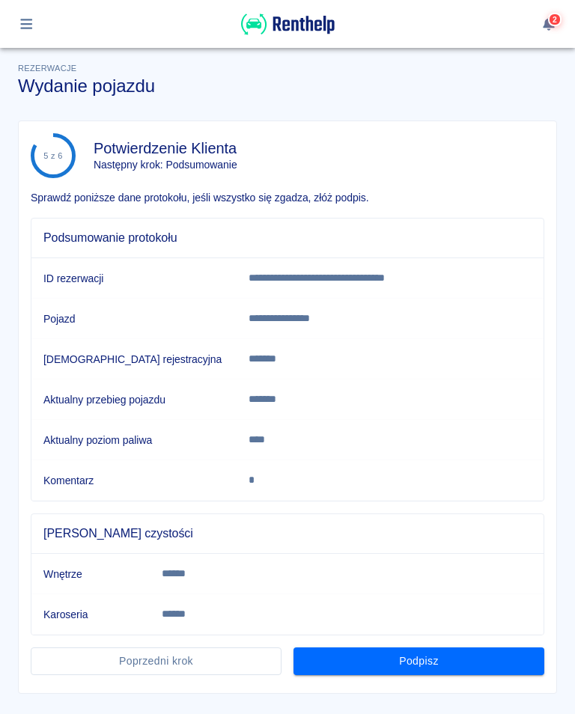
click at [438, 670] on button "Podpisz" at bounding box center [418, 661] width 251 height 28
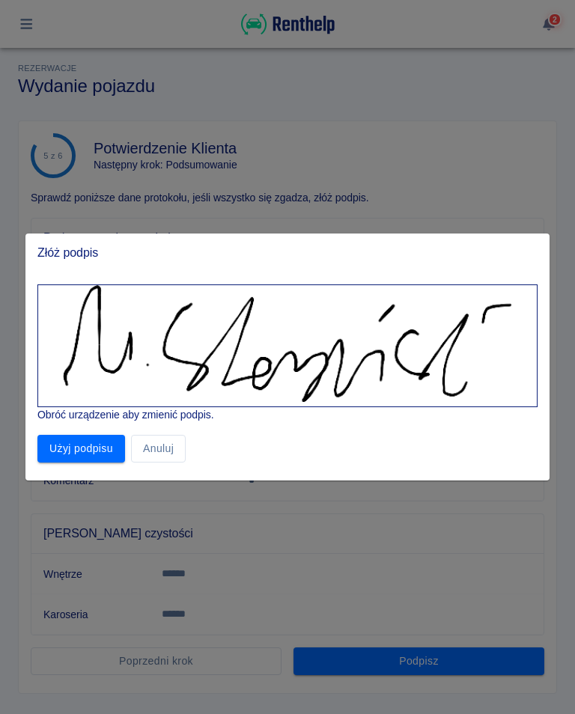
click at [79, 451] on button "Użyj podpisu" at bounding box center [81, 449] width 88 height 28
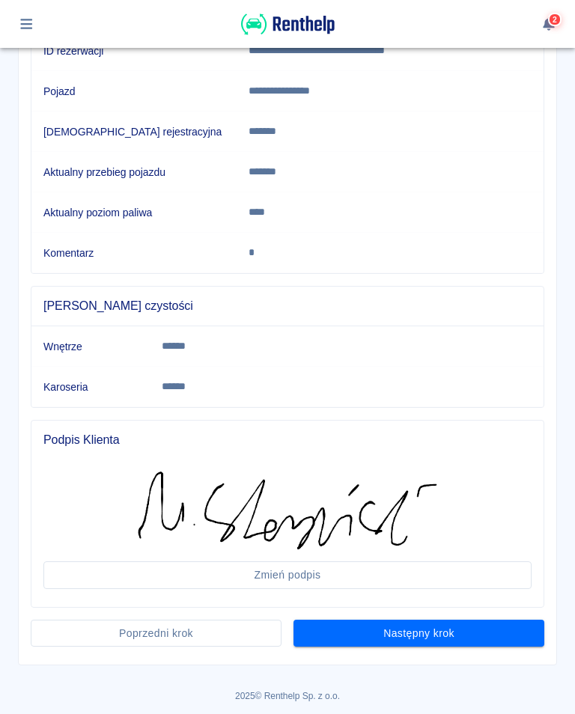
scroll to position [227, 0]
click at [427, 634] on button "Następny krok" at bounding box center [418, 634] width 251 height 28
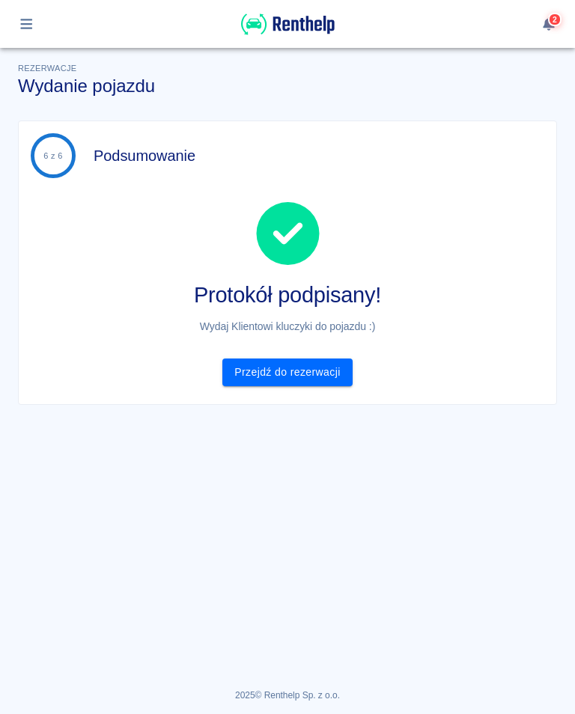
scroll to position [0, 0]
